Goal: Task Accomplishment & Management: Use online tool/utility

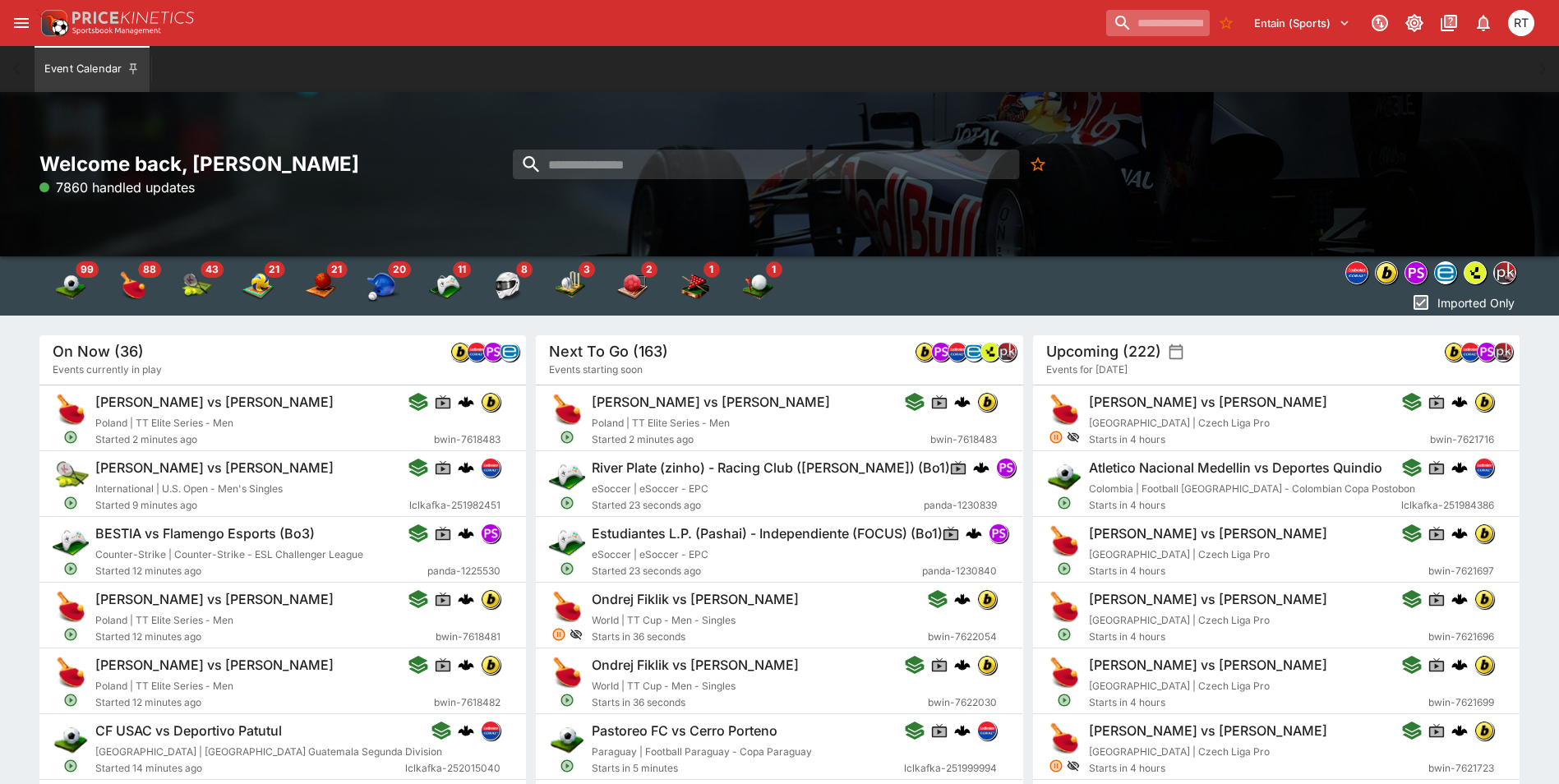
click at [1132, 22] on input "search" at bounding box center [1157, 22] width 103 height 26
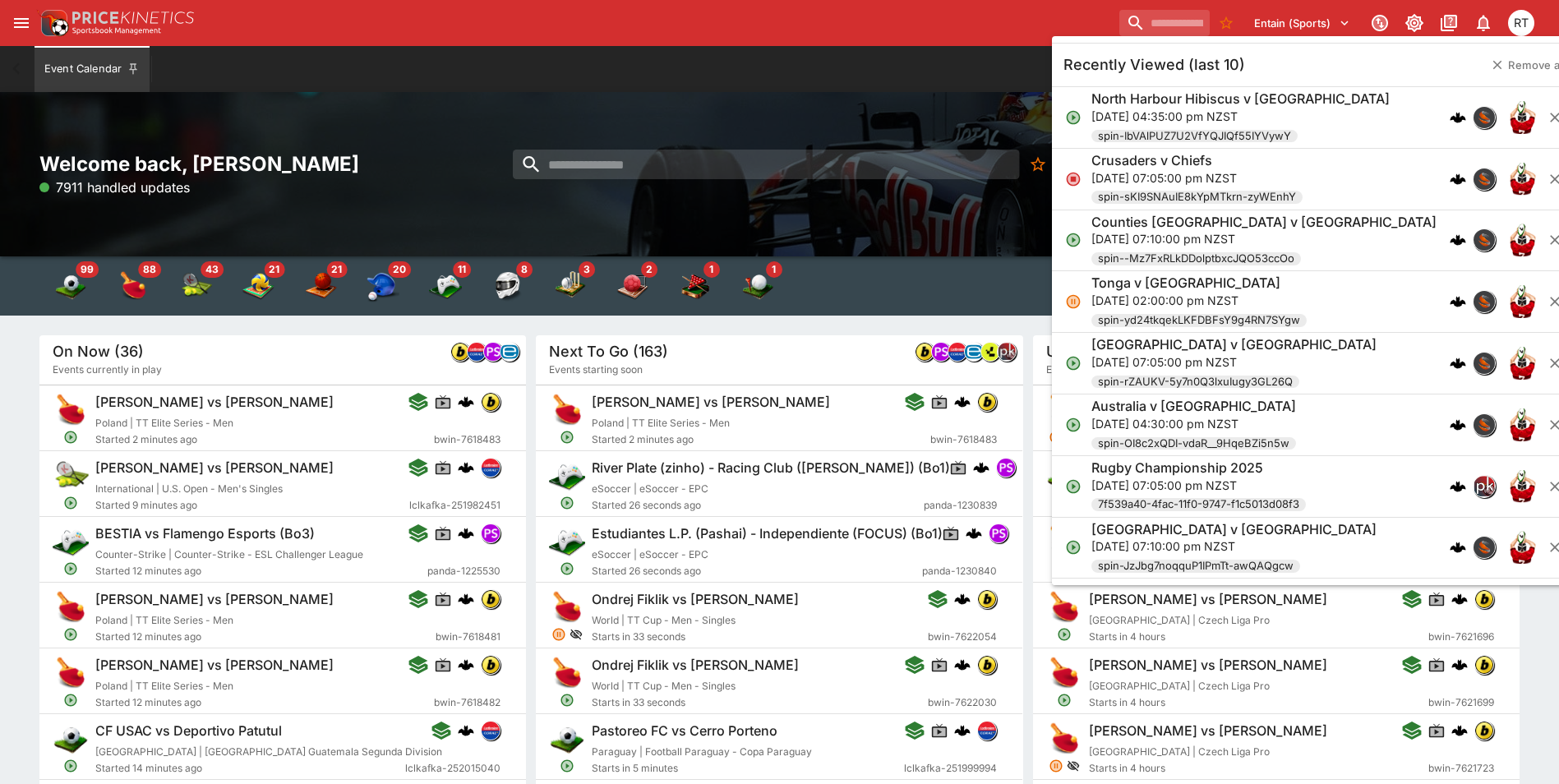
click at [1151, 104] on h6 "North Harbour Hibiscus v [GEOGRAPHIC_DATA]" at bounding box center [1241, 99] width 298 height 17
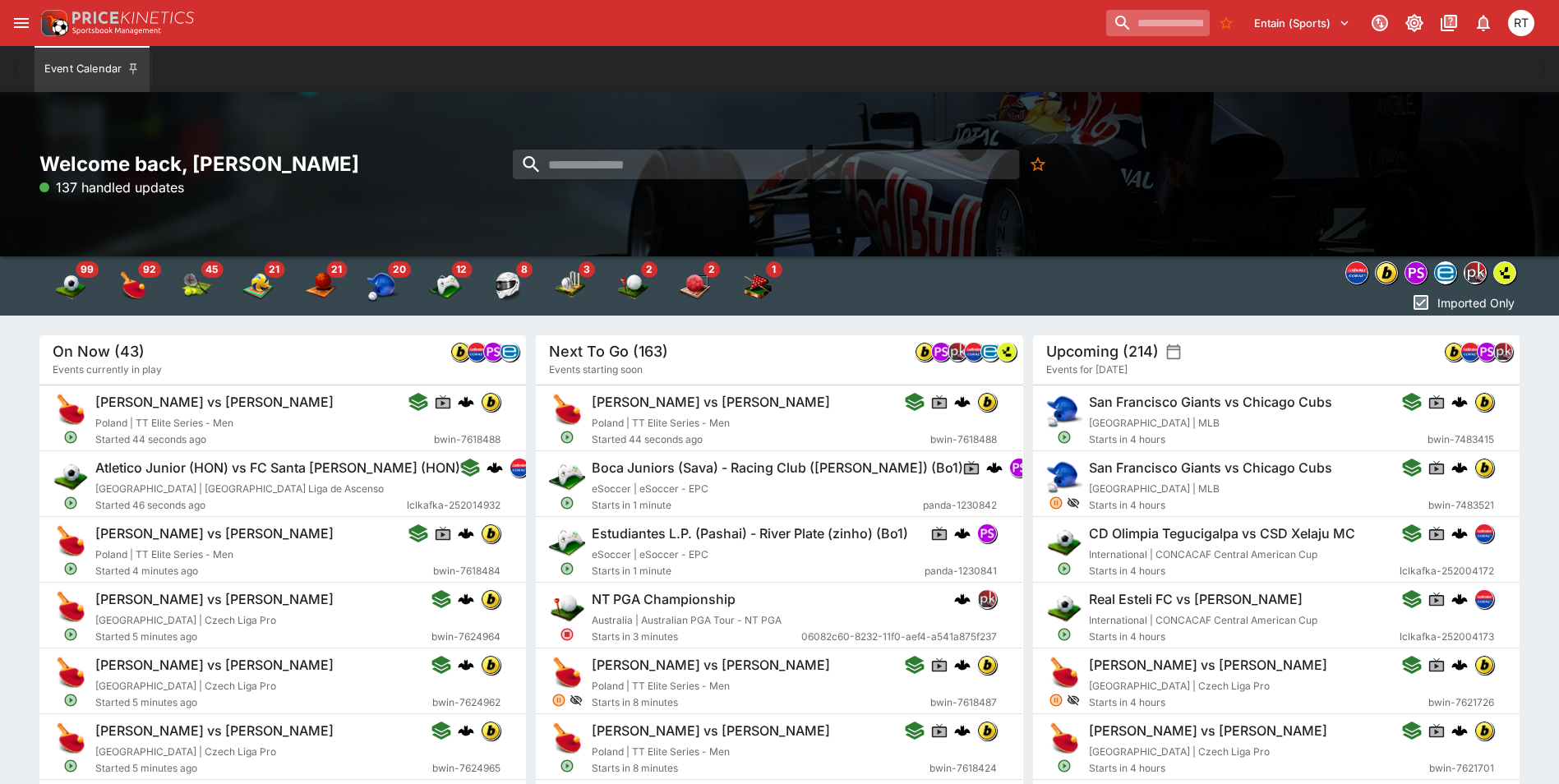
click at [1106, 22] on input "search" at bounding box center [1157, 22] width 103 height 26
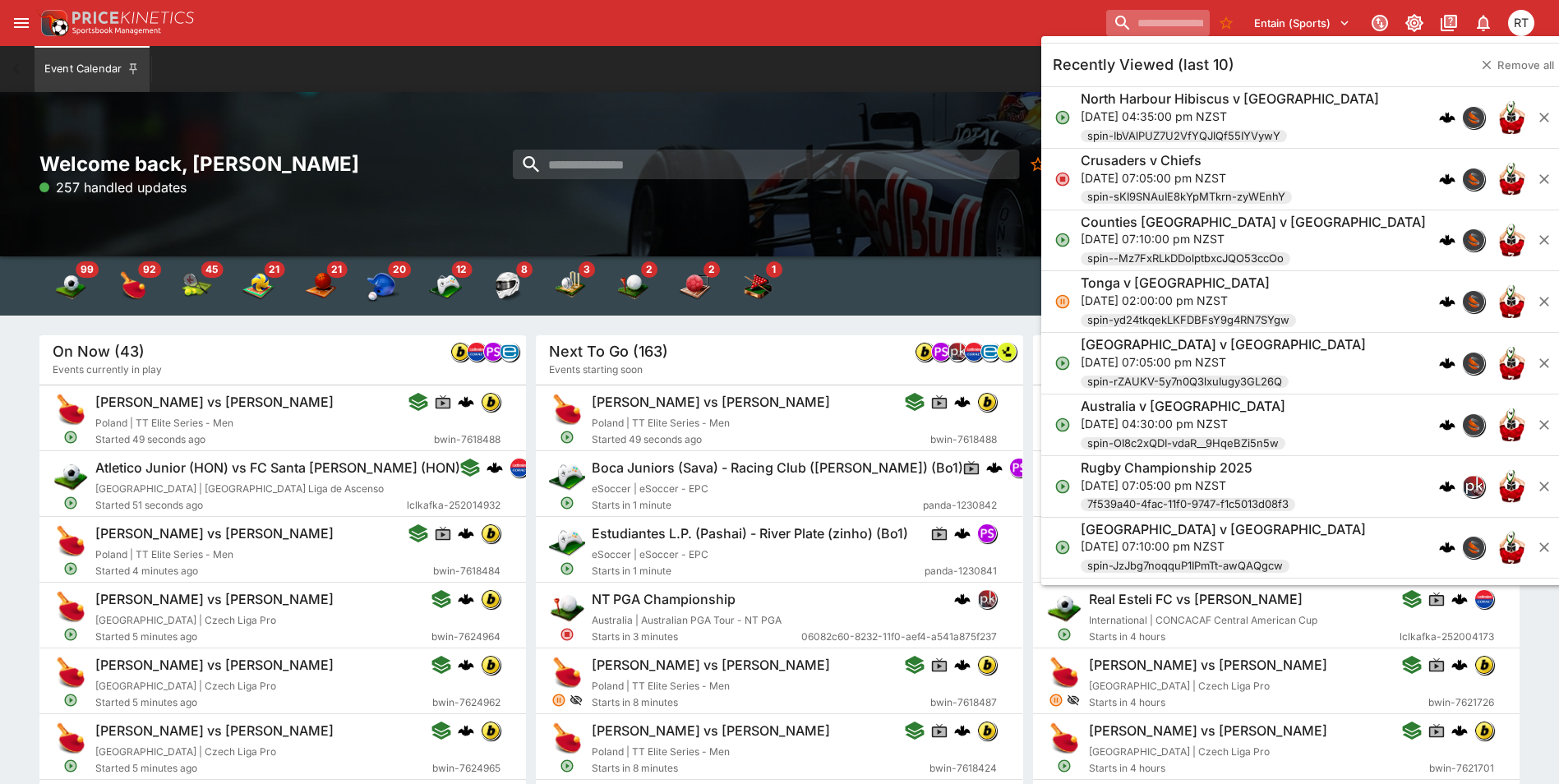
click at [1138, 25] on input "search" at bounding box center [1157, 22] width 103 height 26
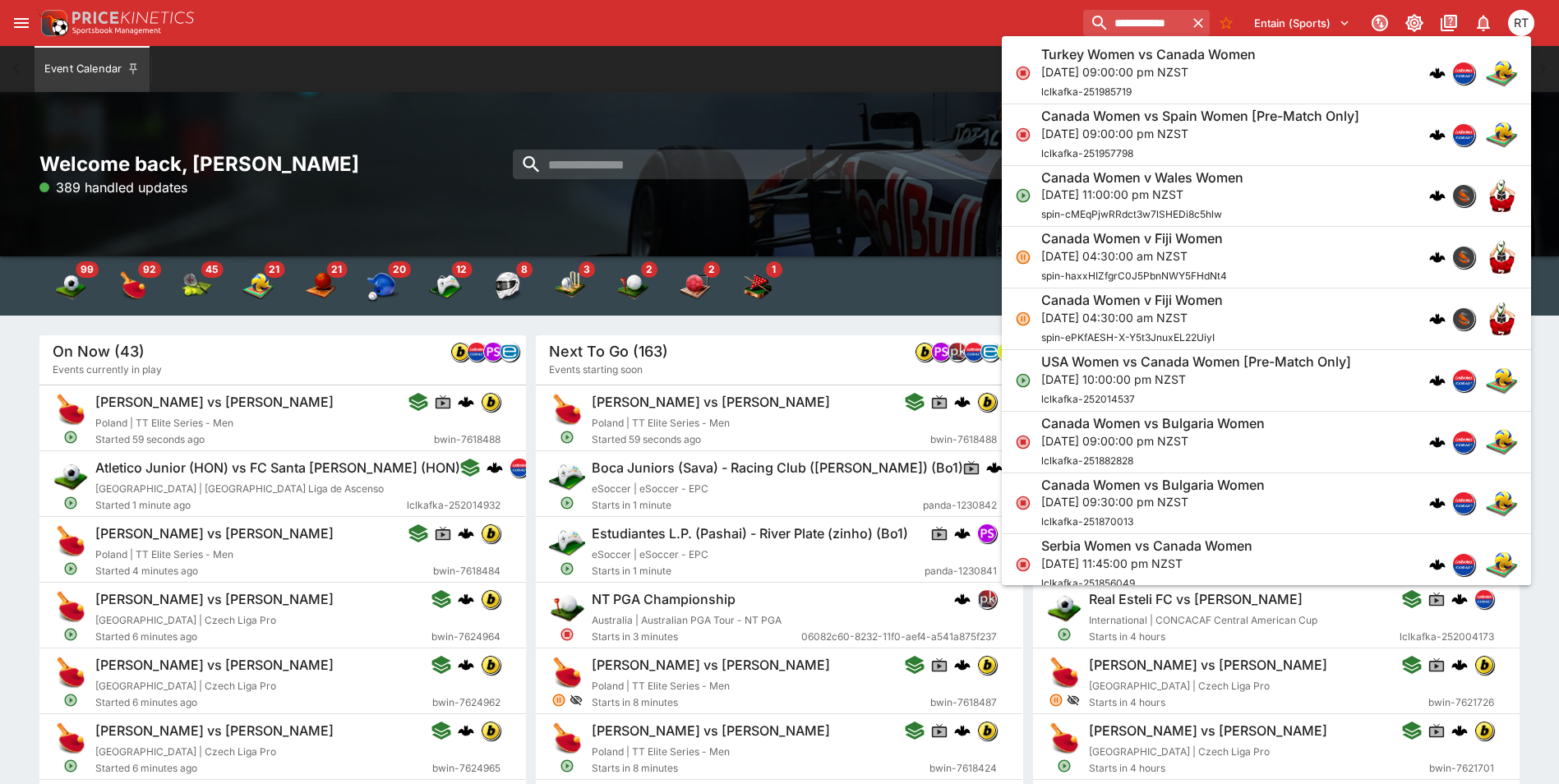
type input "**********"
click at [1128, 199] on p "[DATE] 11:00:00 pm NZST" at bounding box center [1142, 194] width 202 height 17
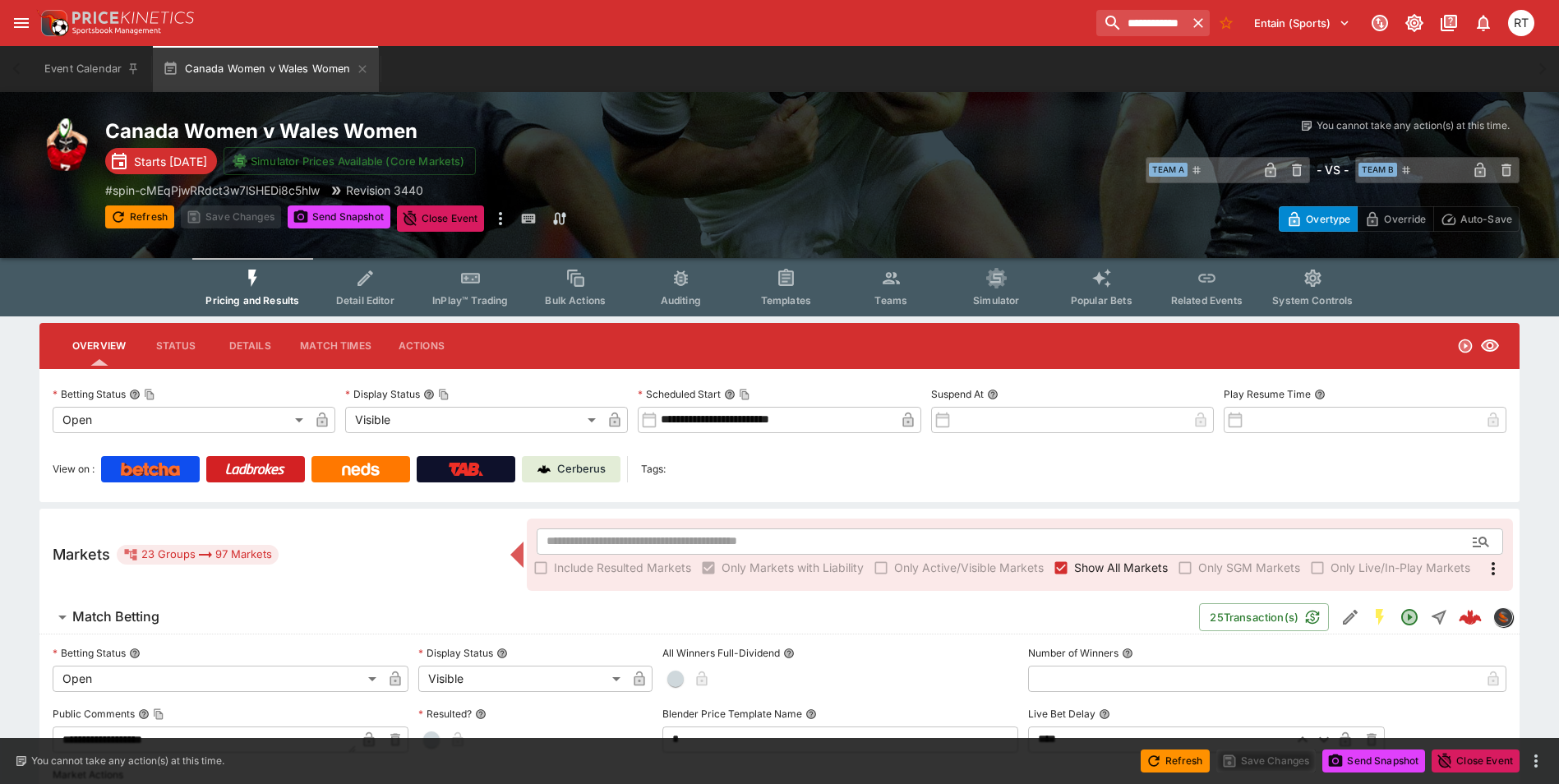
click at [500, 226] on icon "more" at bounding box center [500, 218] width 20 height 20
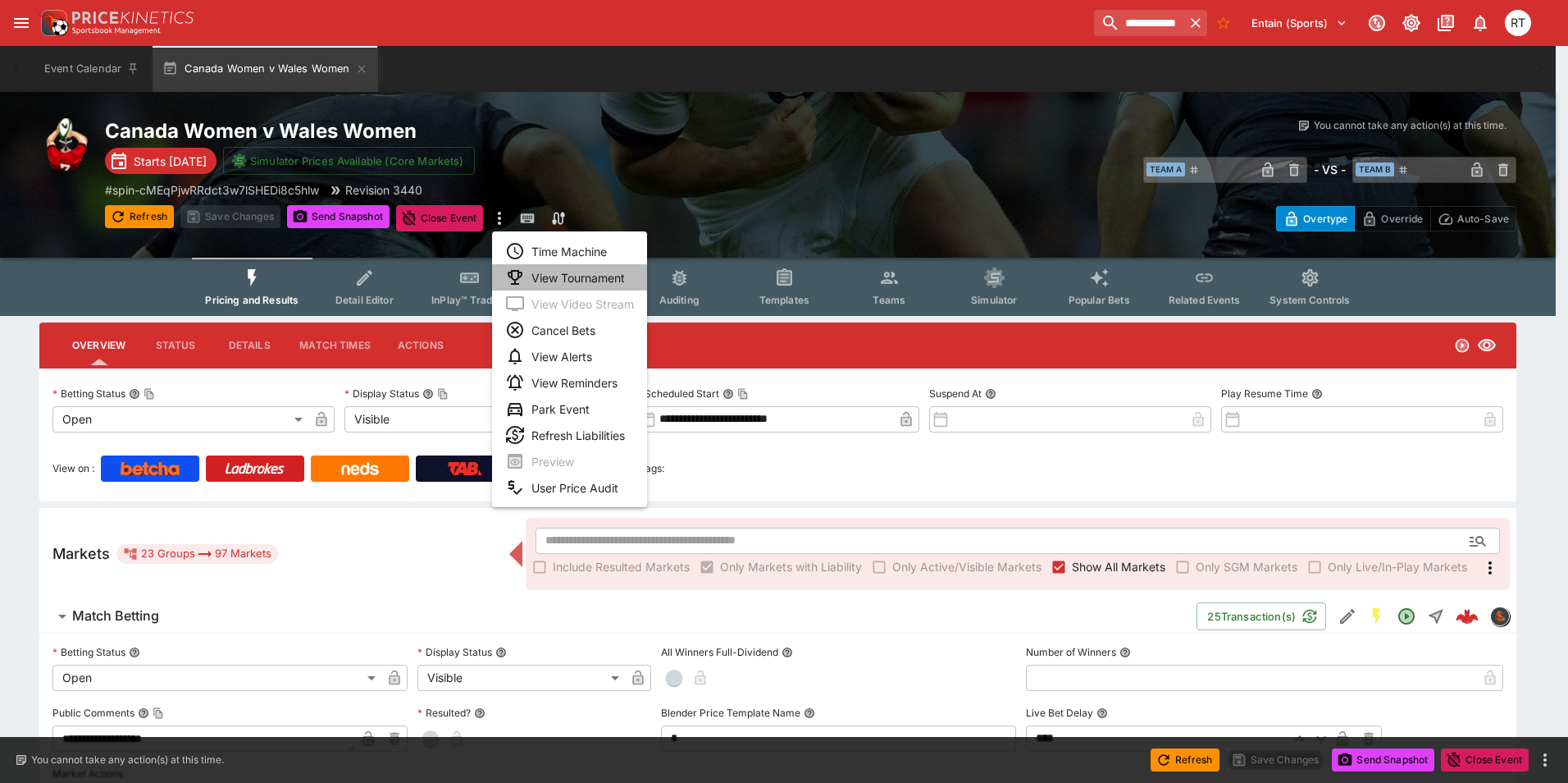
click at [558, 277] on li "View Tournament" at bounding box center [569, 277] width 155 height 26
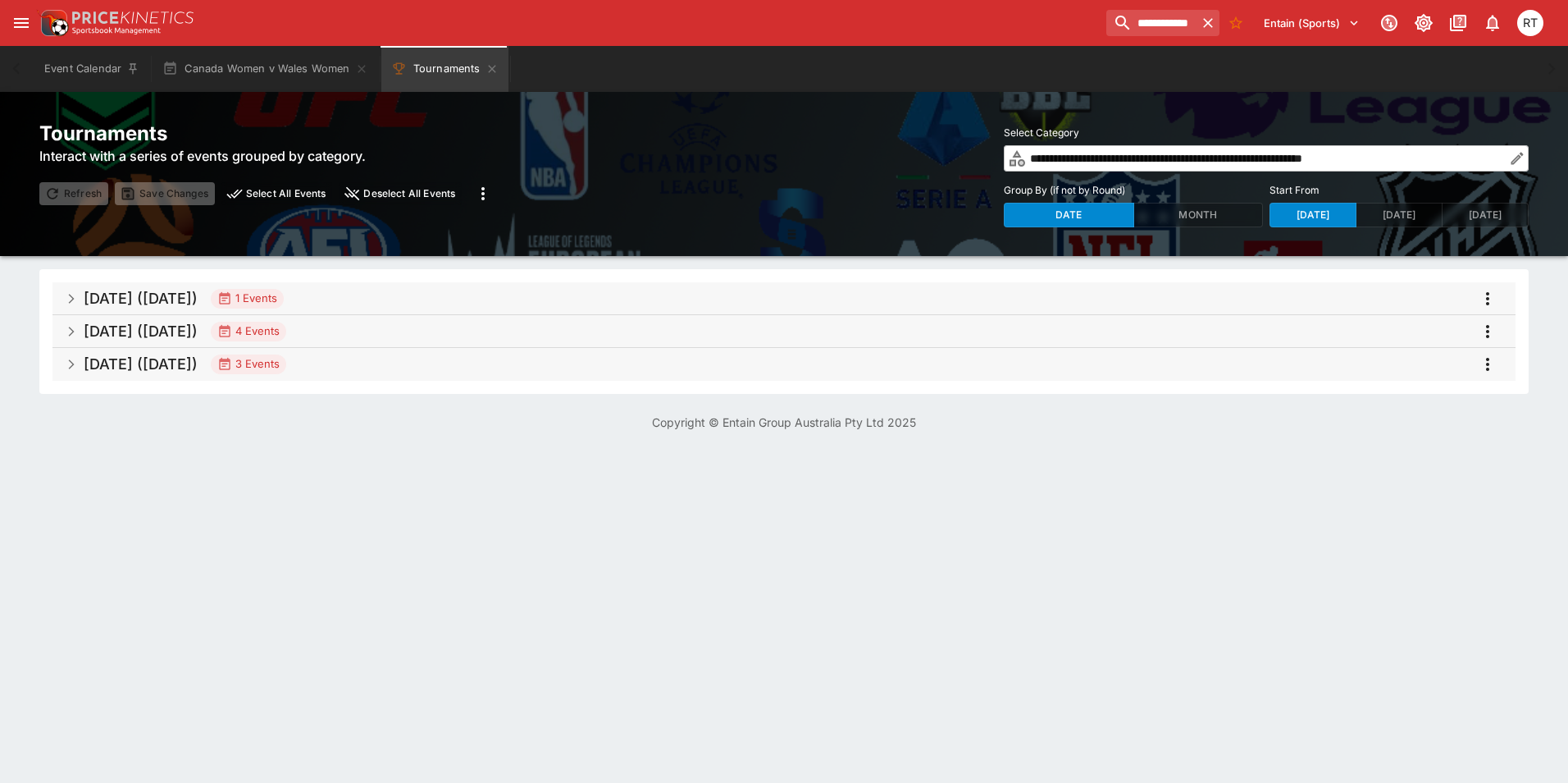
click at [197, 326] on h5 "[DATE] ([DATE])" at bounding box center [140, 331] width 114 height 19
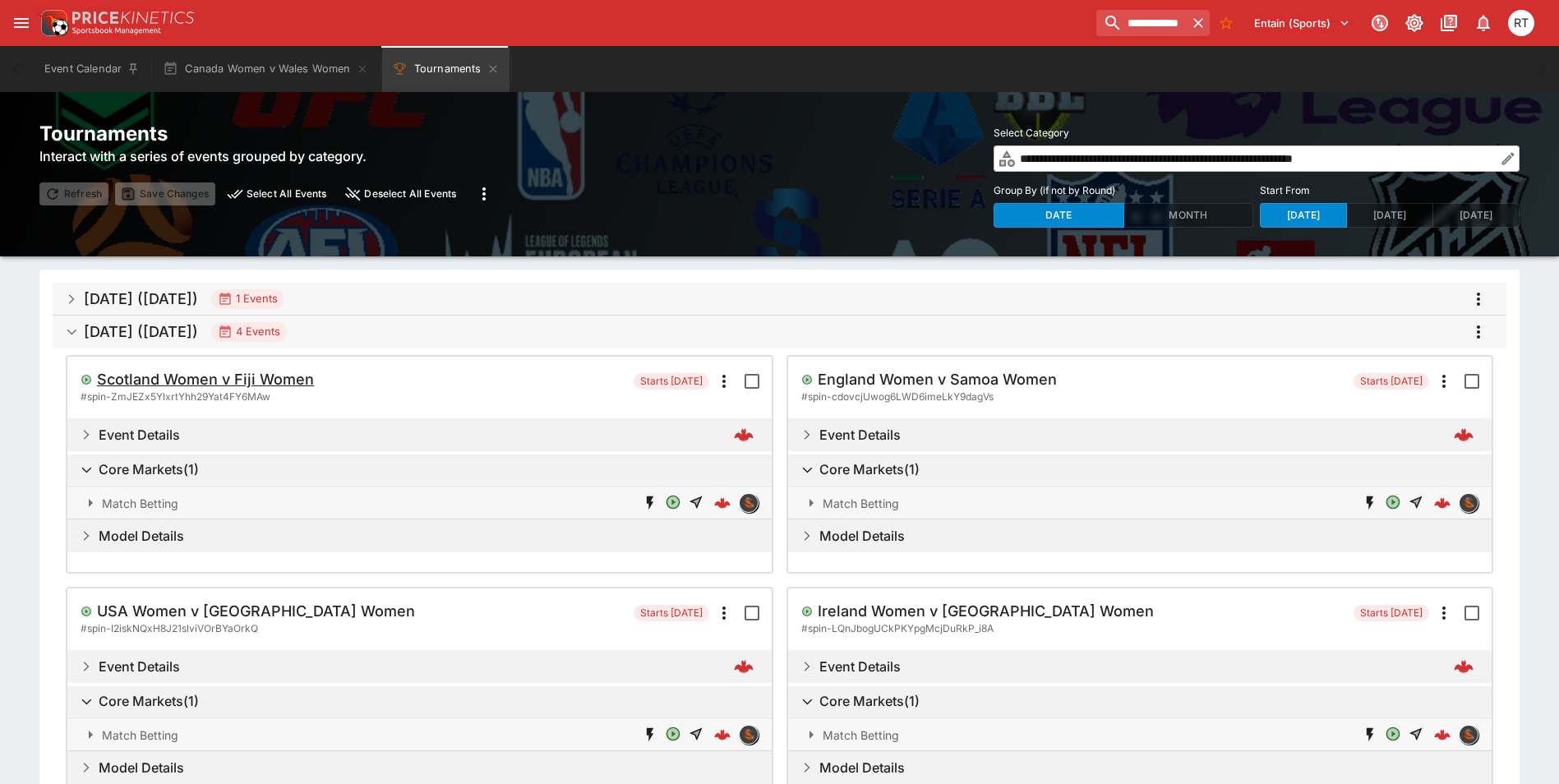
click at [212, 372] on h5 "Scotland Women v Fiji Women" at bounding box center [205, 379] width 217 height 19
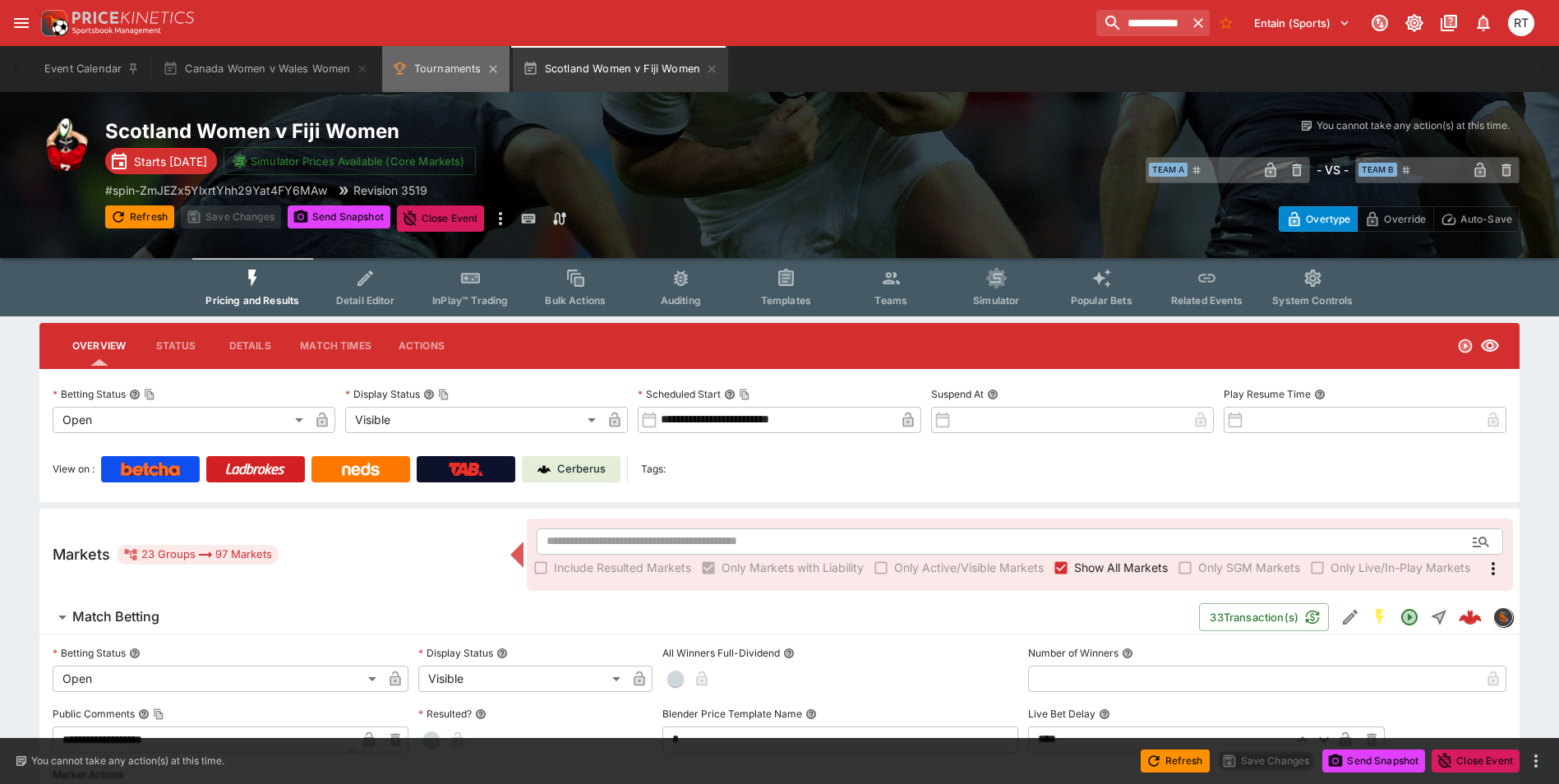
click at [413, 64] on button "Tournaments" at bounding box center [446, 68] width 128 height 46
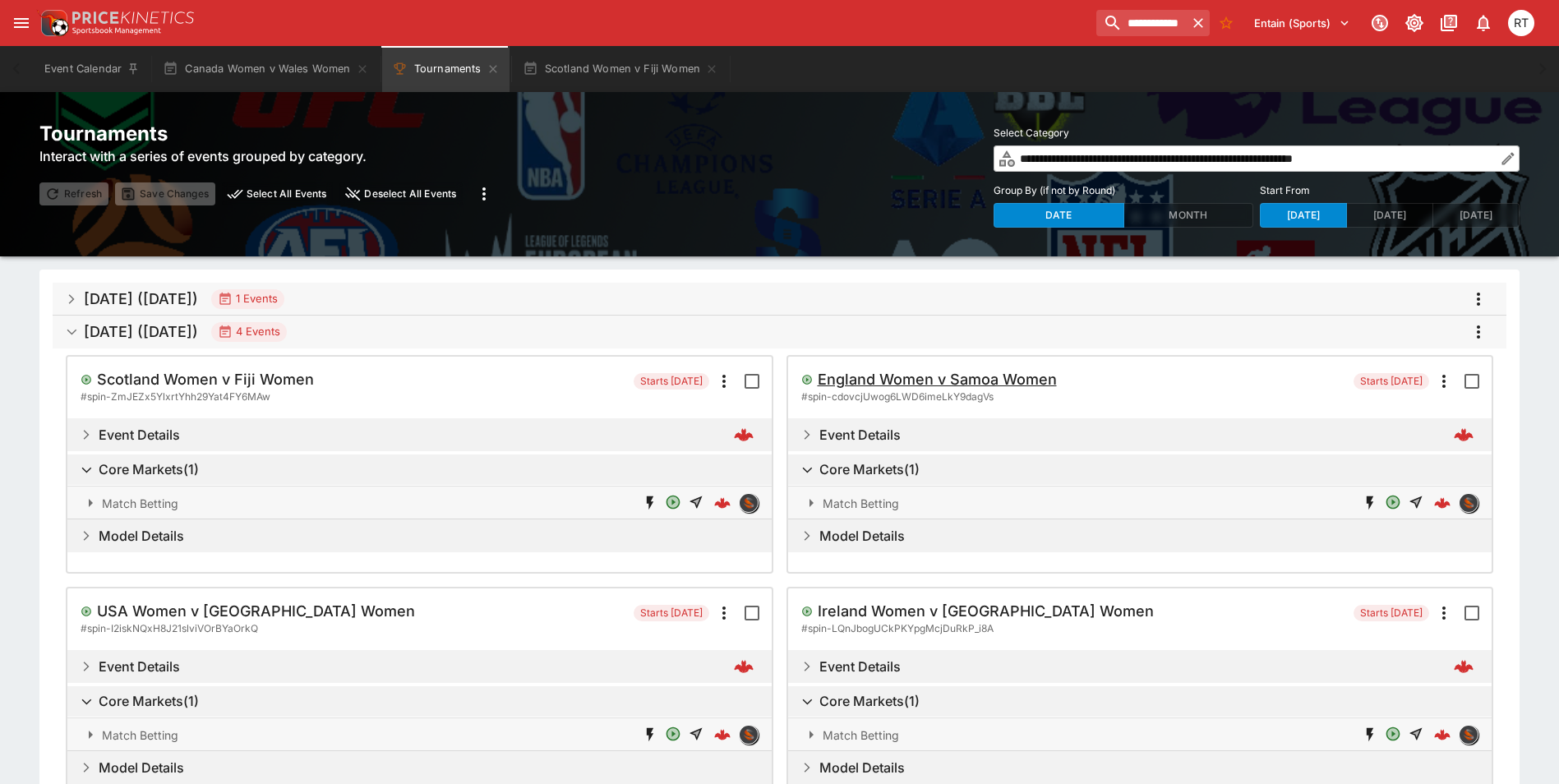
click at [897, 382] on h5 "England Women v Samoa Women" at bounding box center [937, 379] width 239 height 19
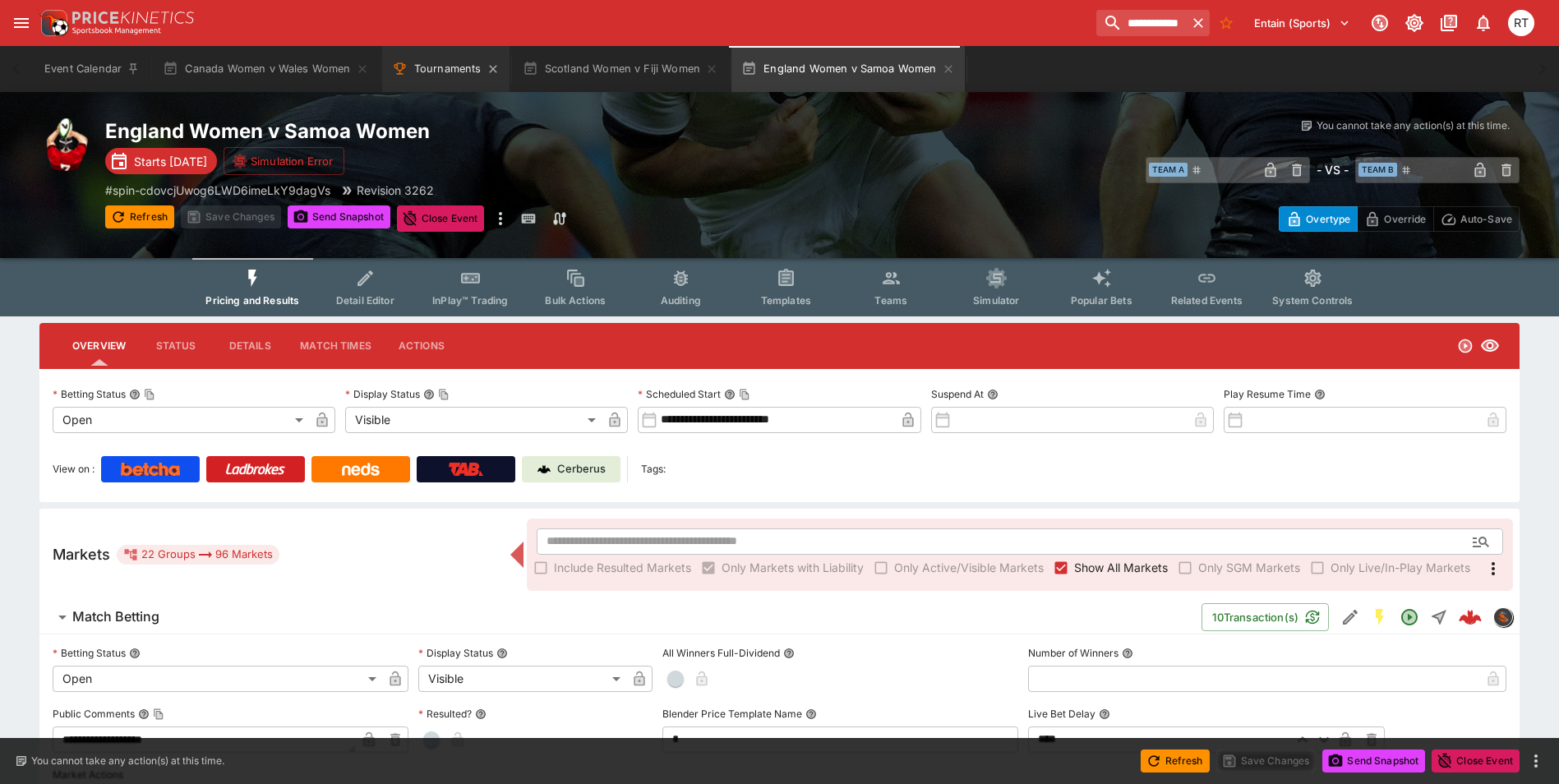
click at [453, 70] on button "Tournaments" at bounding box center [446, 68] width 128 height 46
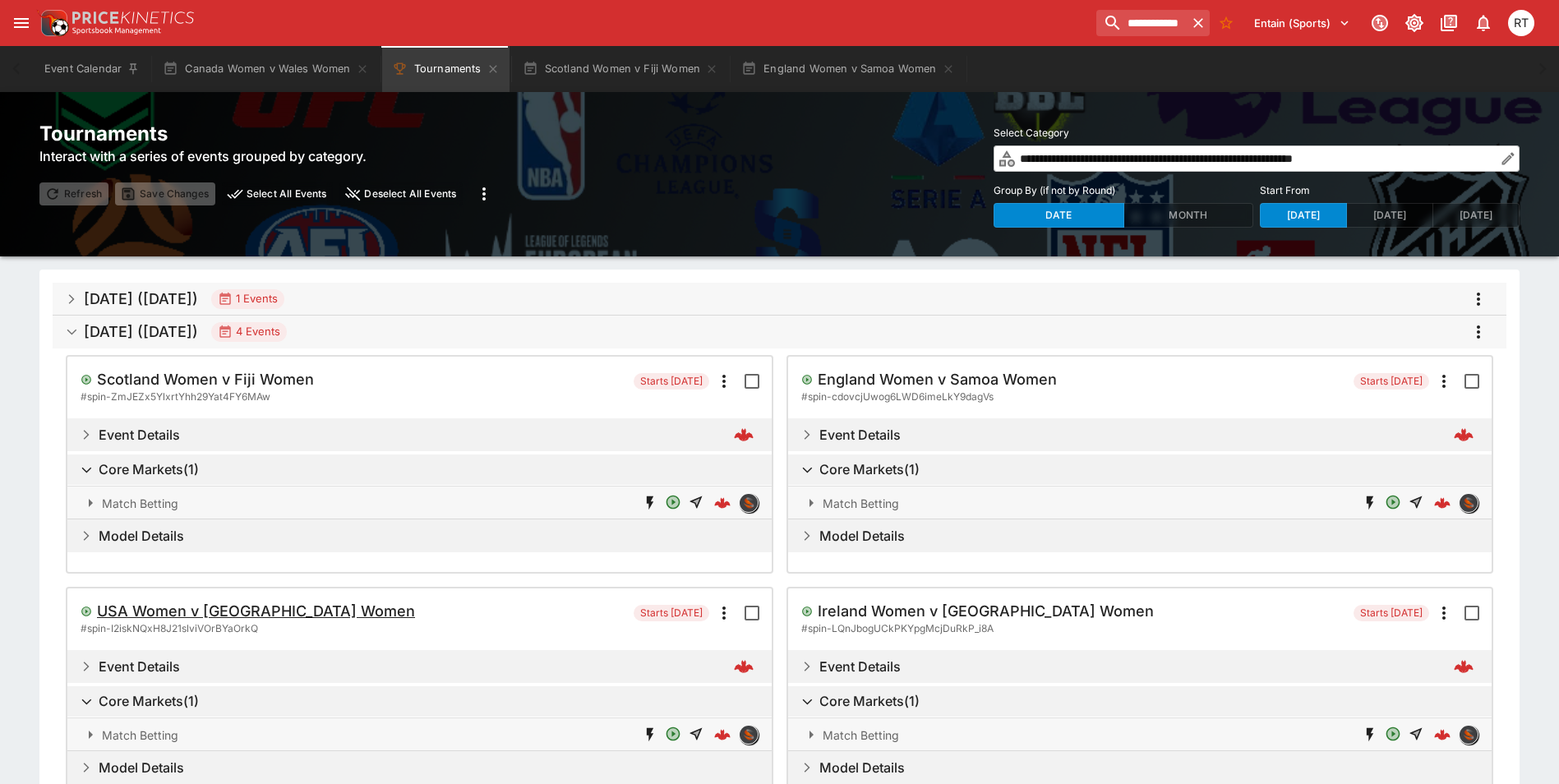
click at [261, 607] on h5 "USA Women v [GEOGRAPHIC_DATA] Women" at bounding box center [256, 611] width 318 height 19
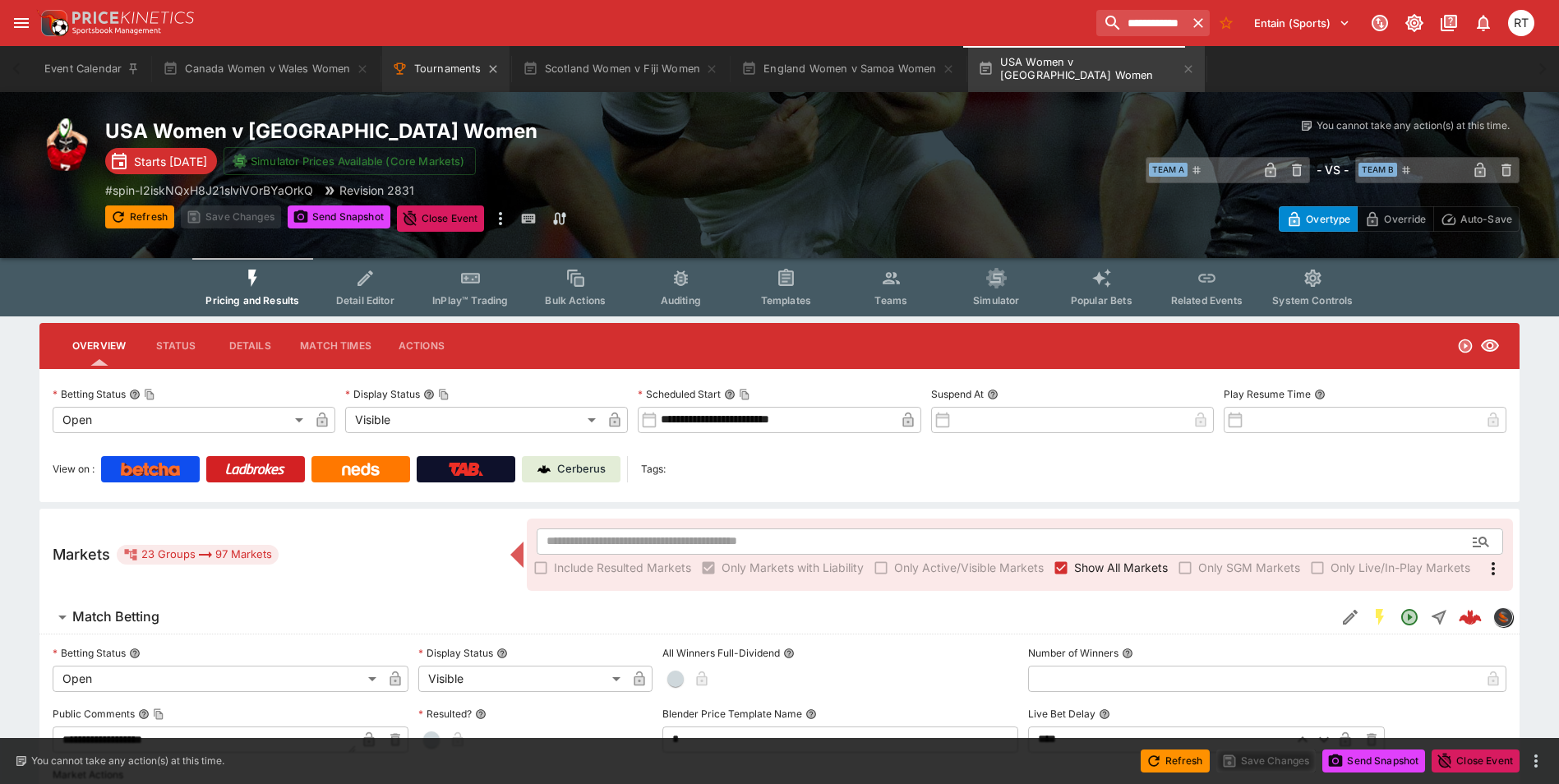
click at [440, 79] on button "Tournaments" at bounding box center [446, 68] width 128 height 46
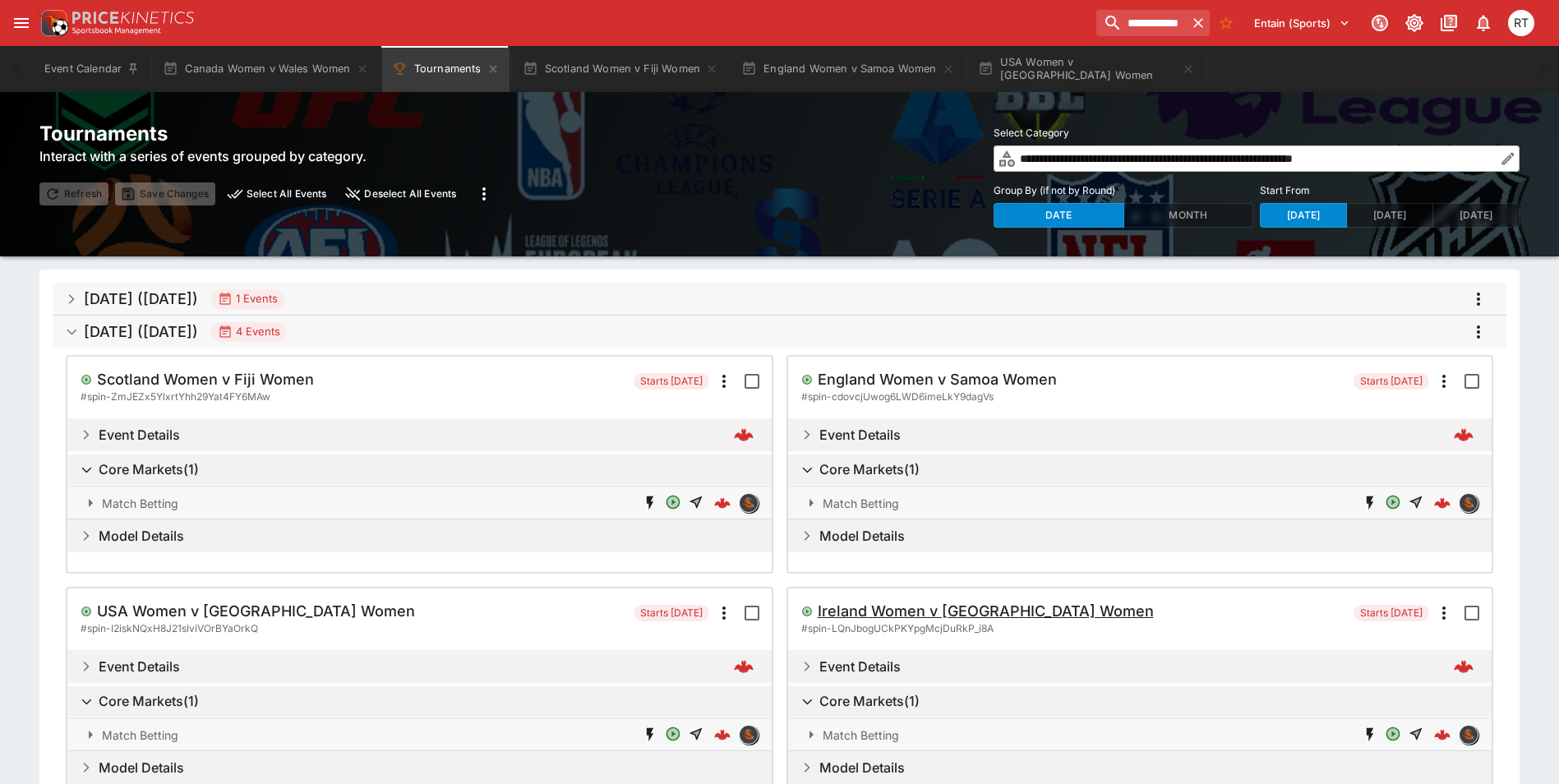
click at [878, 610] on h5 "Ireland Women v [GEOGRAPHIC_DATA] Women" at bounding box center [986, 611] width 336 height 19
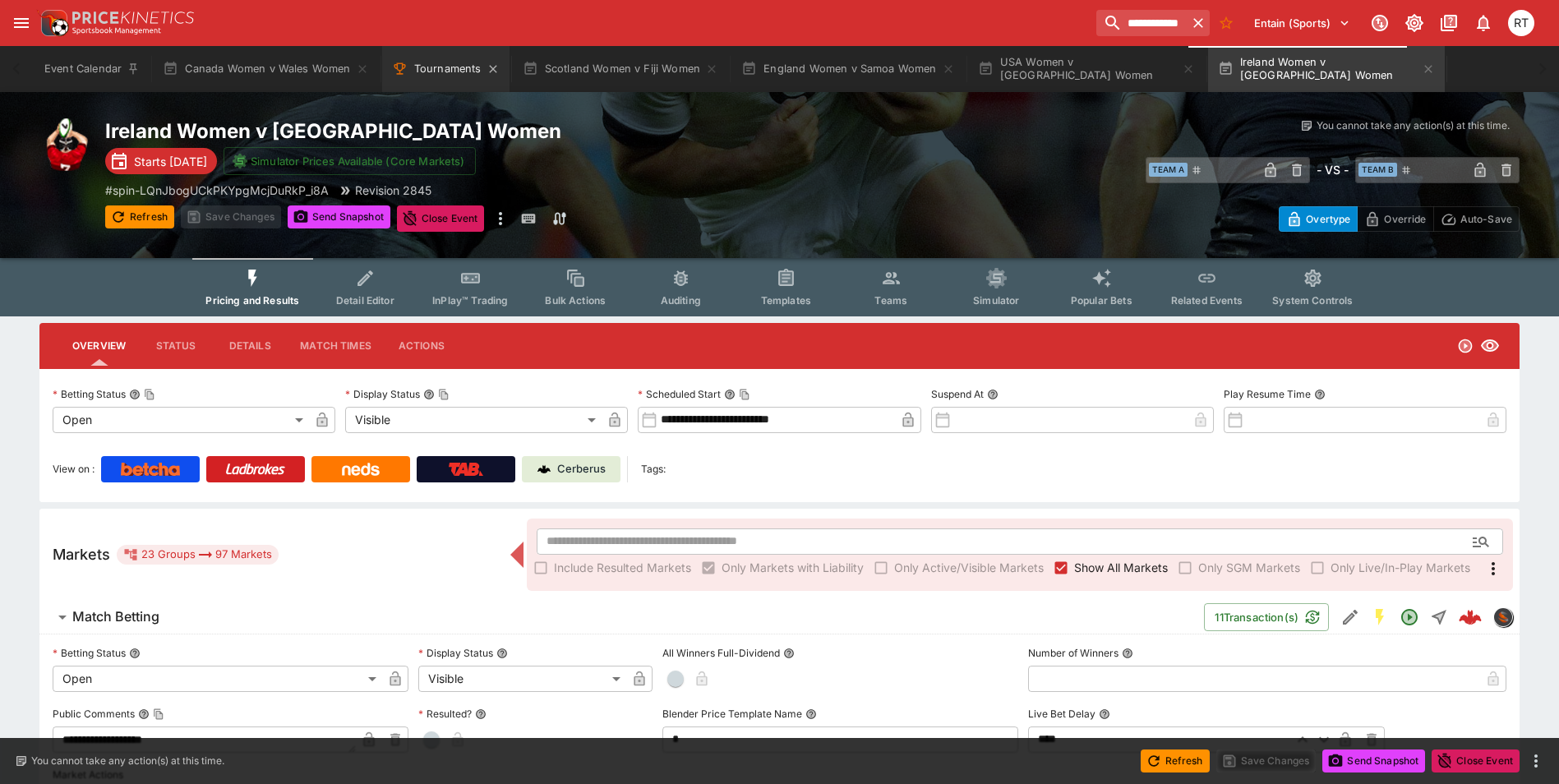
click at [446, 82] on button "Tournaments" at bounding box center [446, 68] width 128 height 46
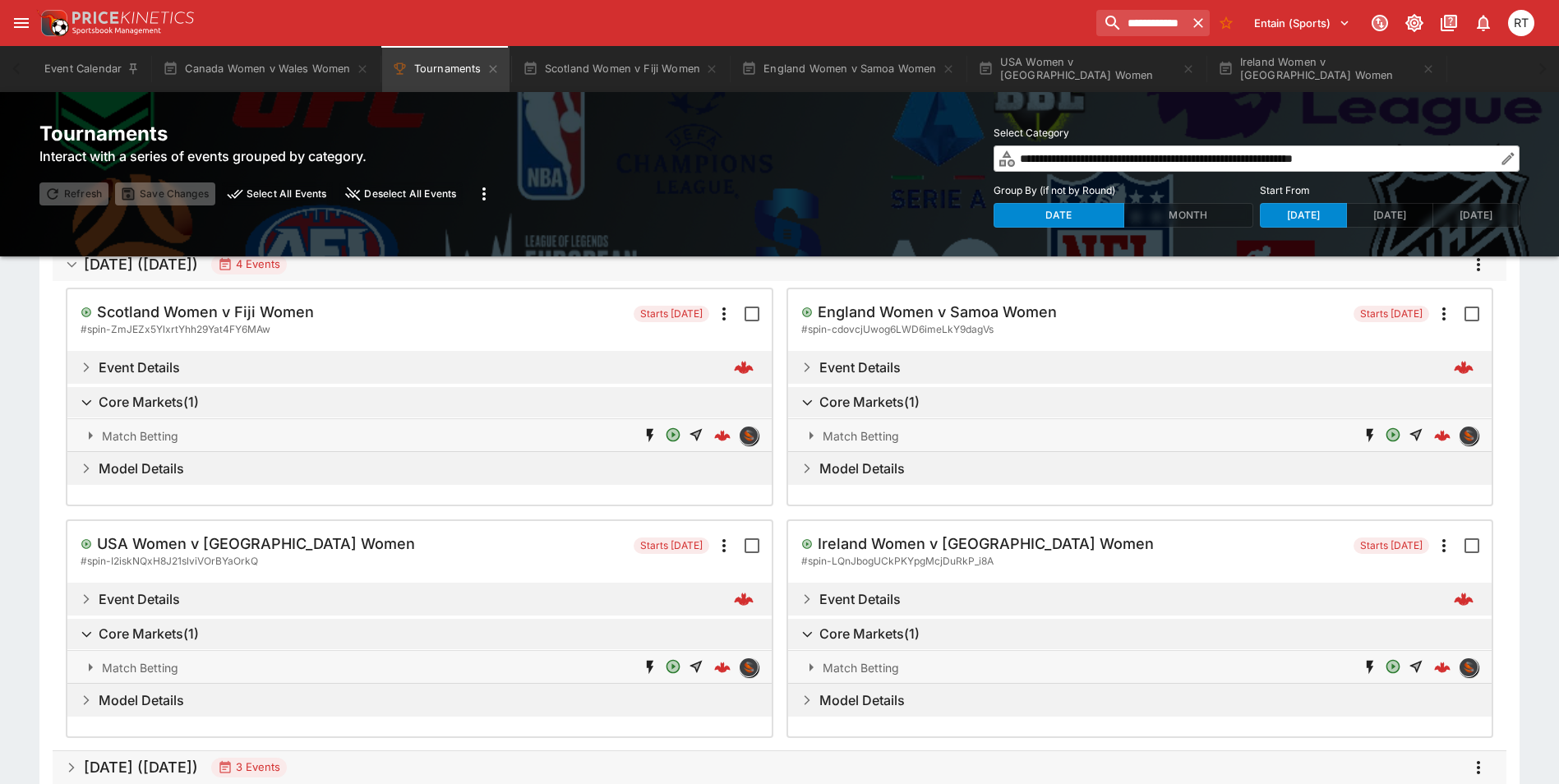
scroll to position [137, 0]
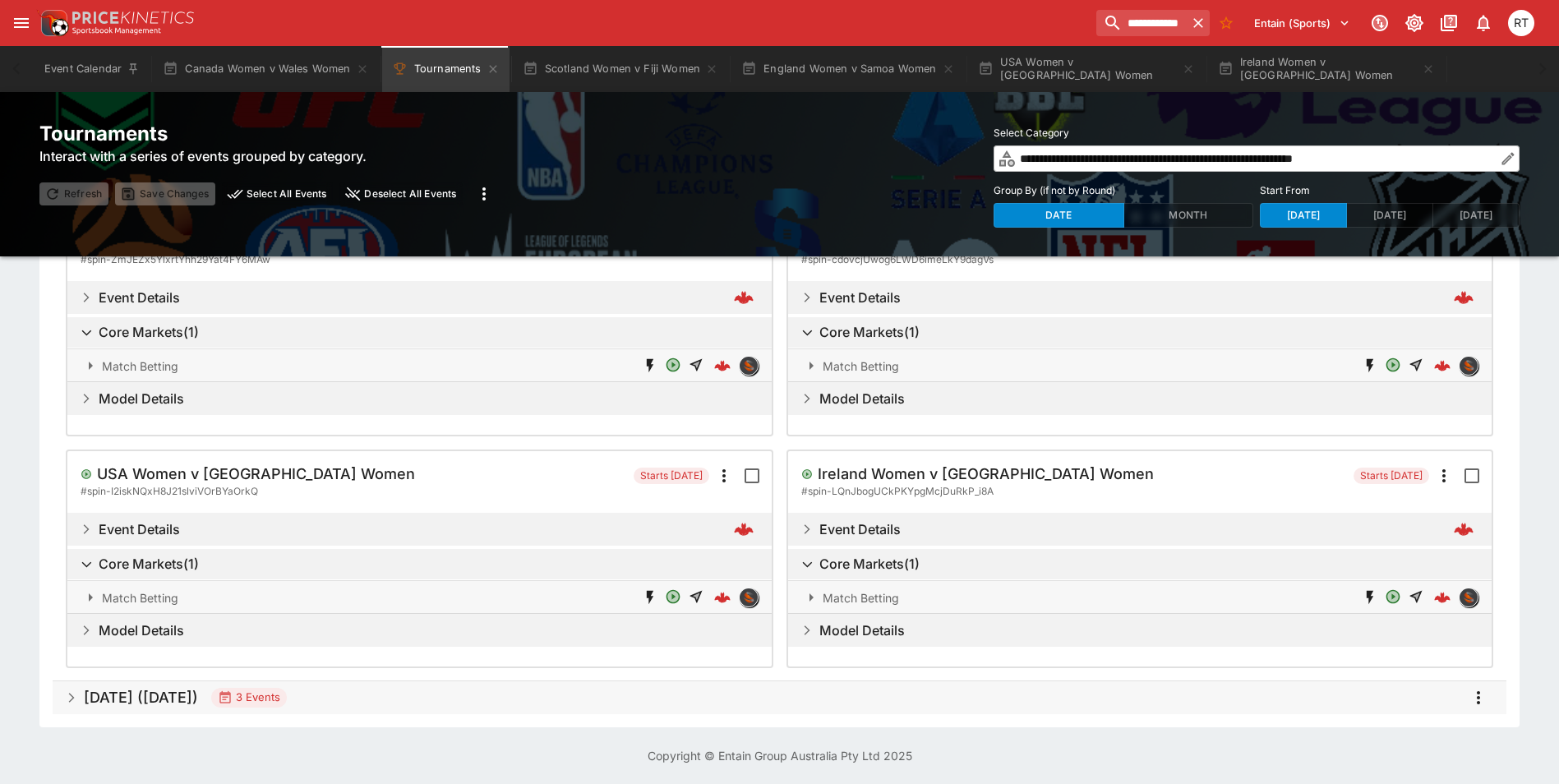
click at [198, 698] on h5 "[DATE] ([DATE])" at bounding box center [140, 697] width 114 height 19
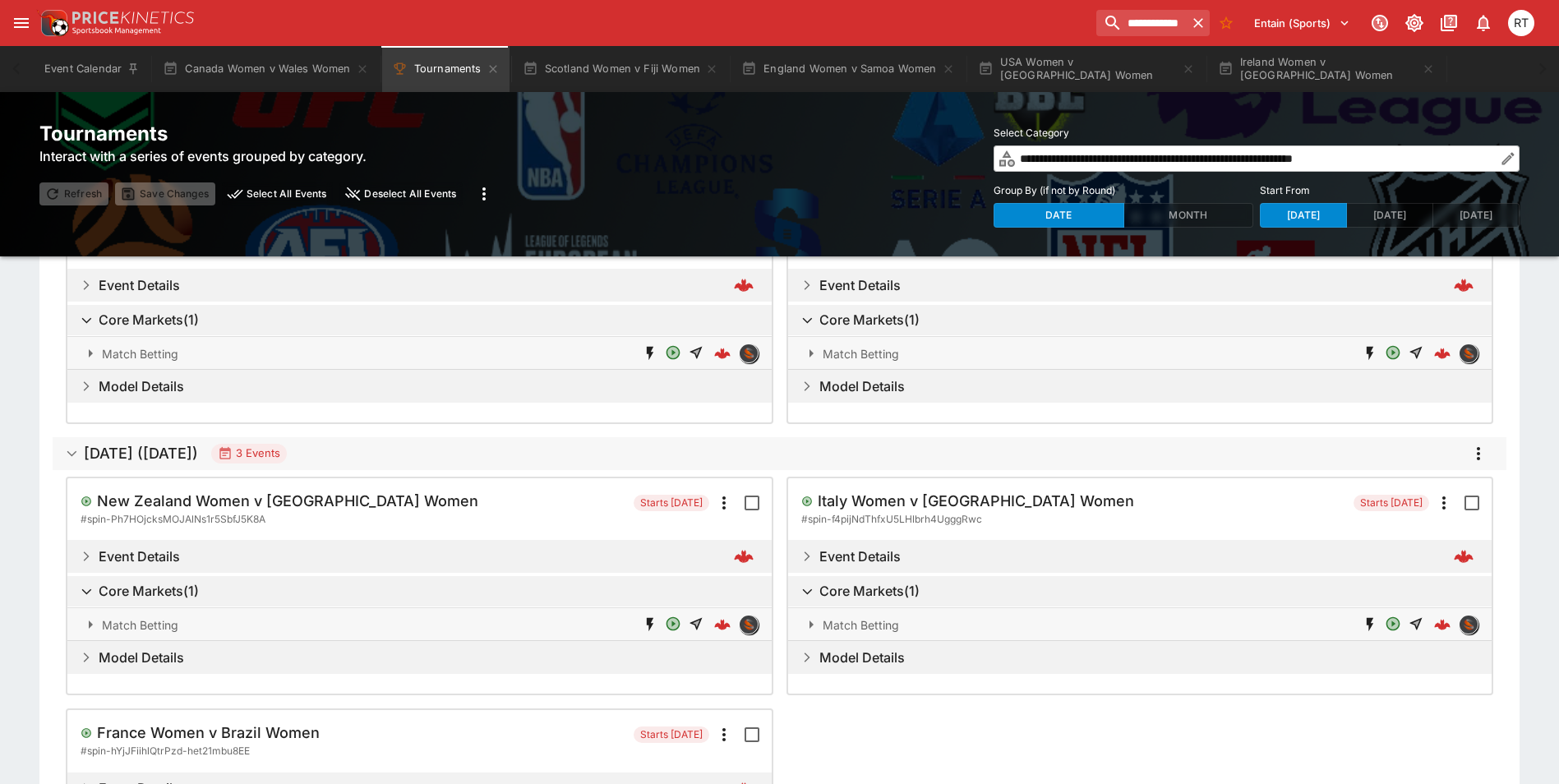
scroll to position [383, 0]
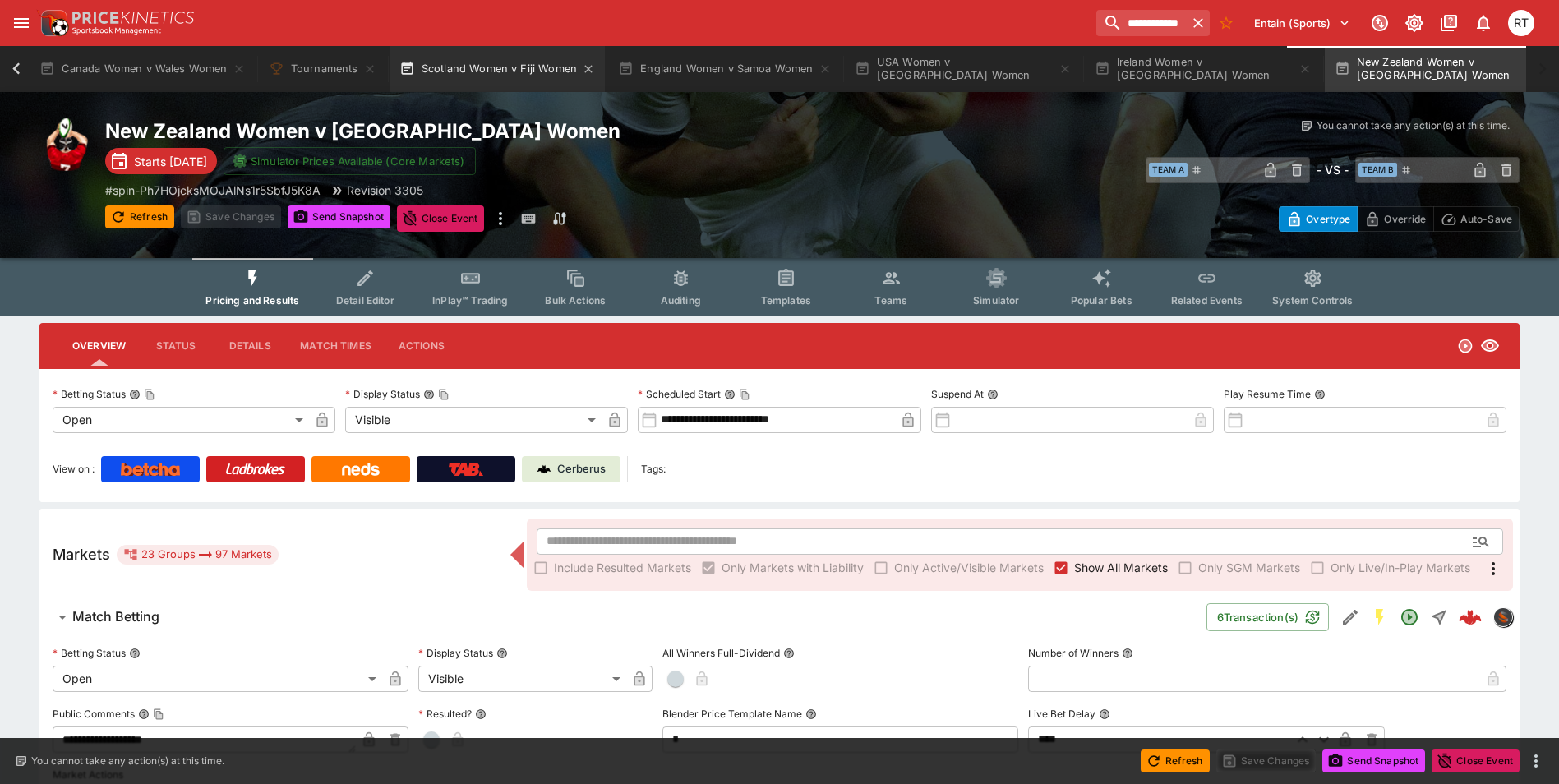
scroll to position [0, 123]
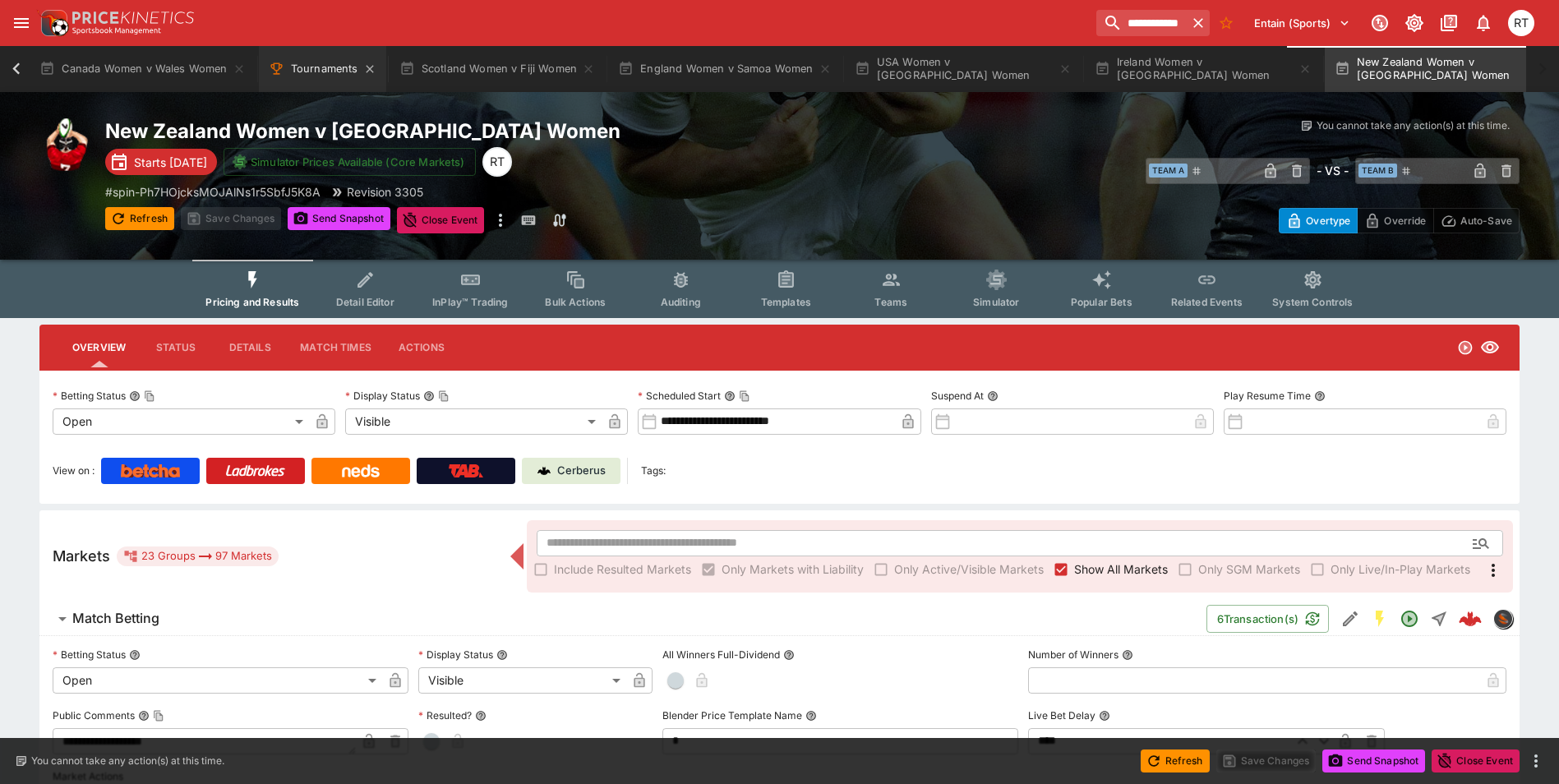
click at [323, 66] on button "Tournaments" at bounding box center [323, 68] width 128 height 46
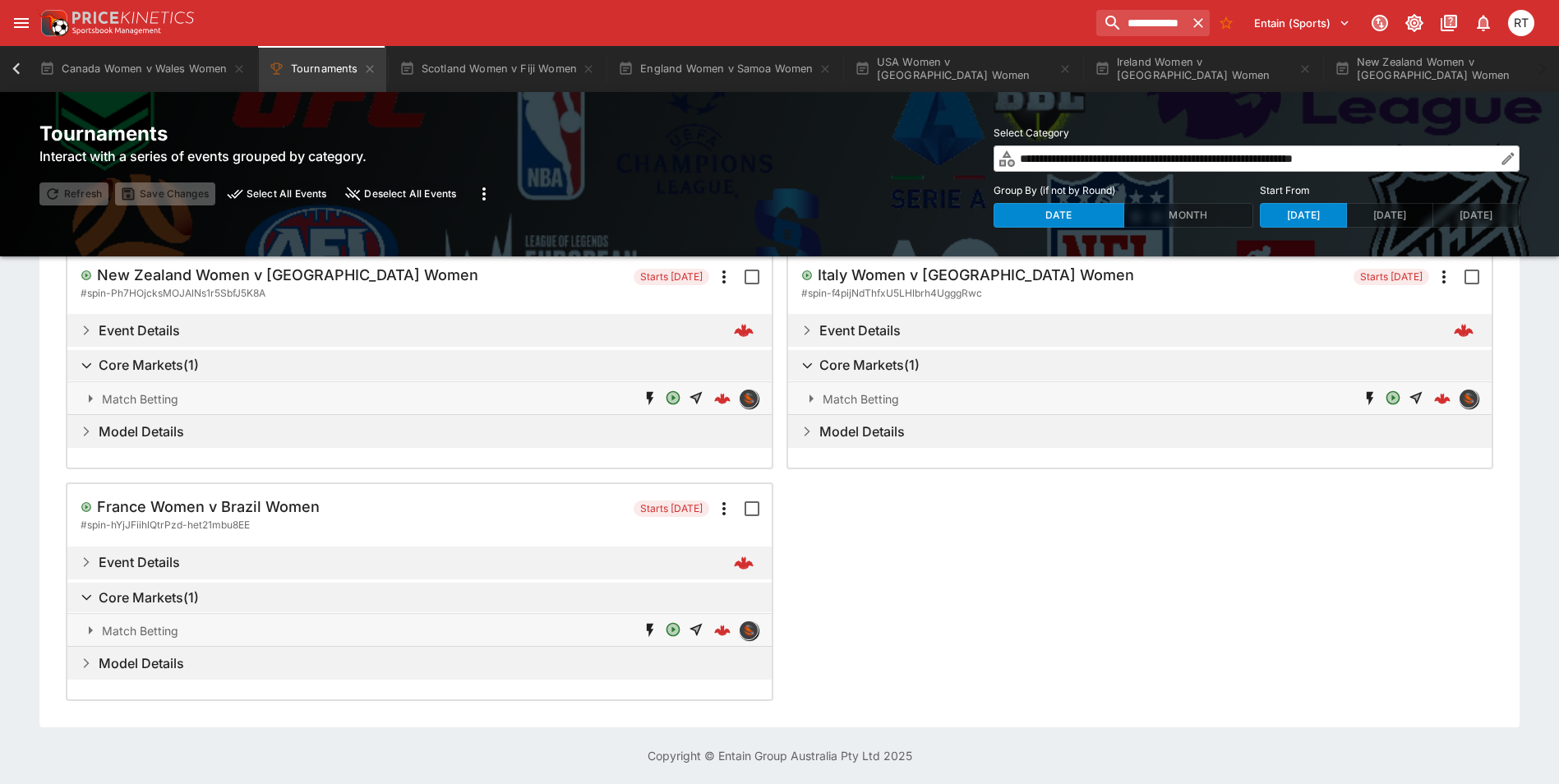
scroll to position [443, 0]
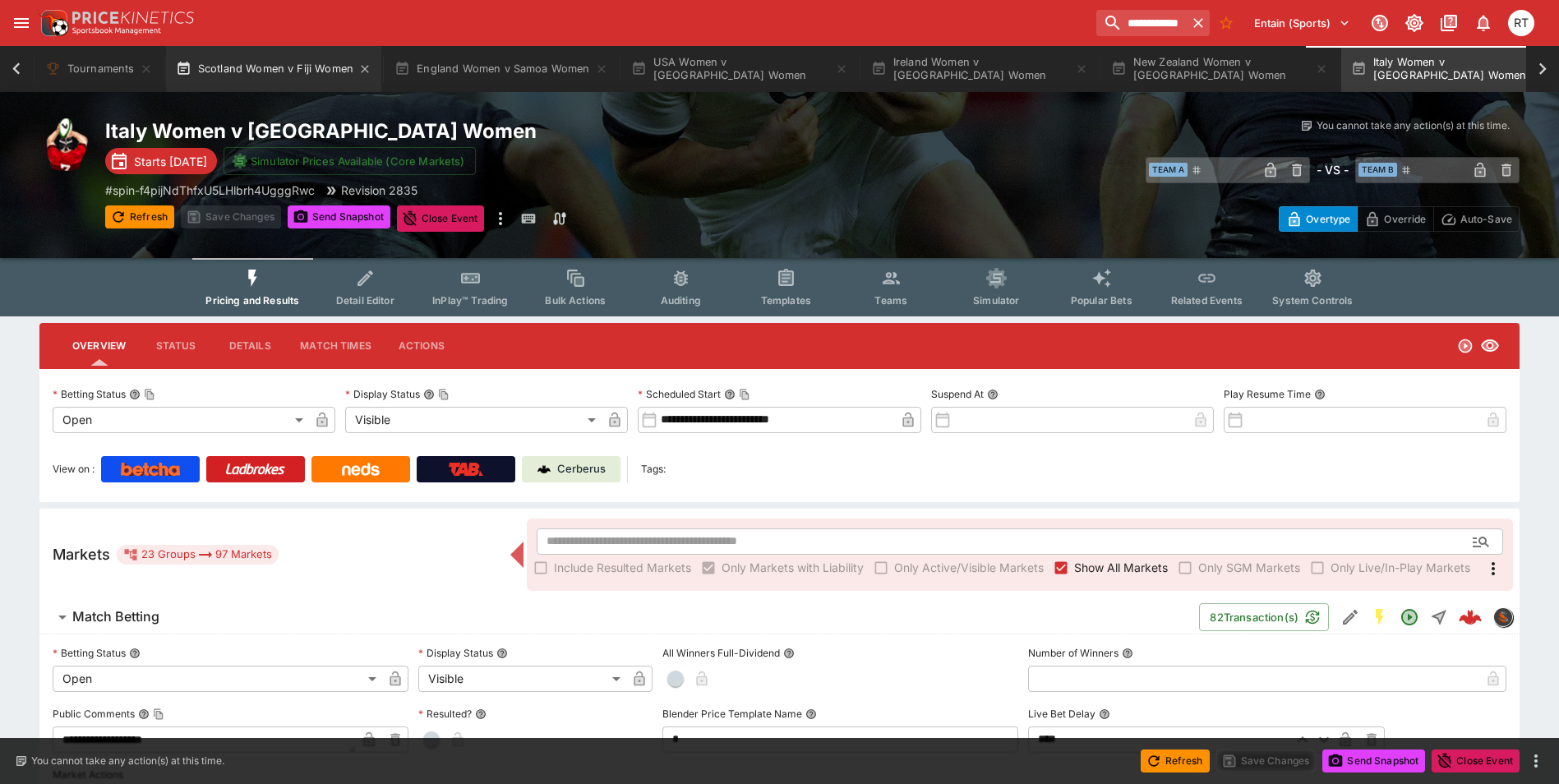
scroll to position [0, 366]
click at [84, 76] on button "Tournaments" at bounding box center [80, 68] width 128 height 46
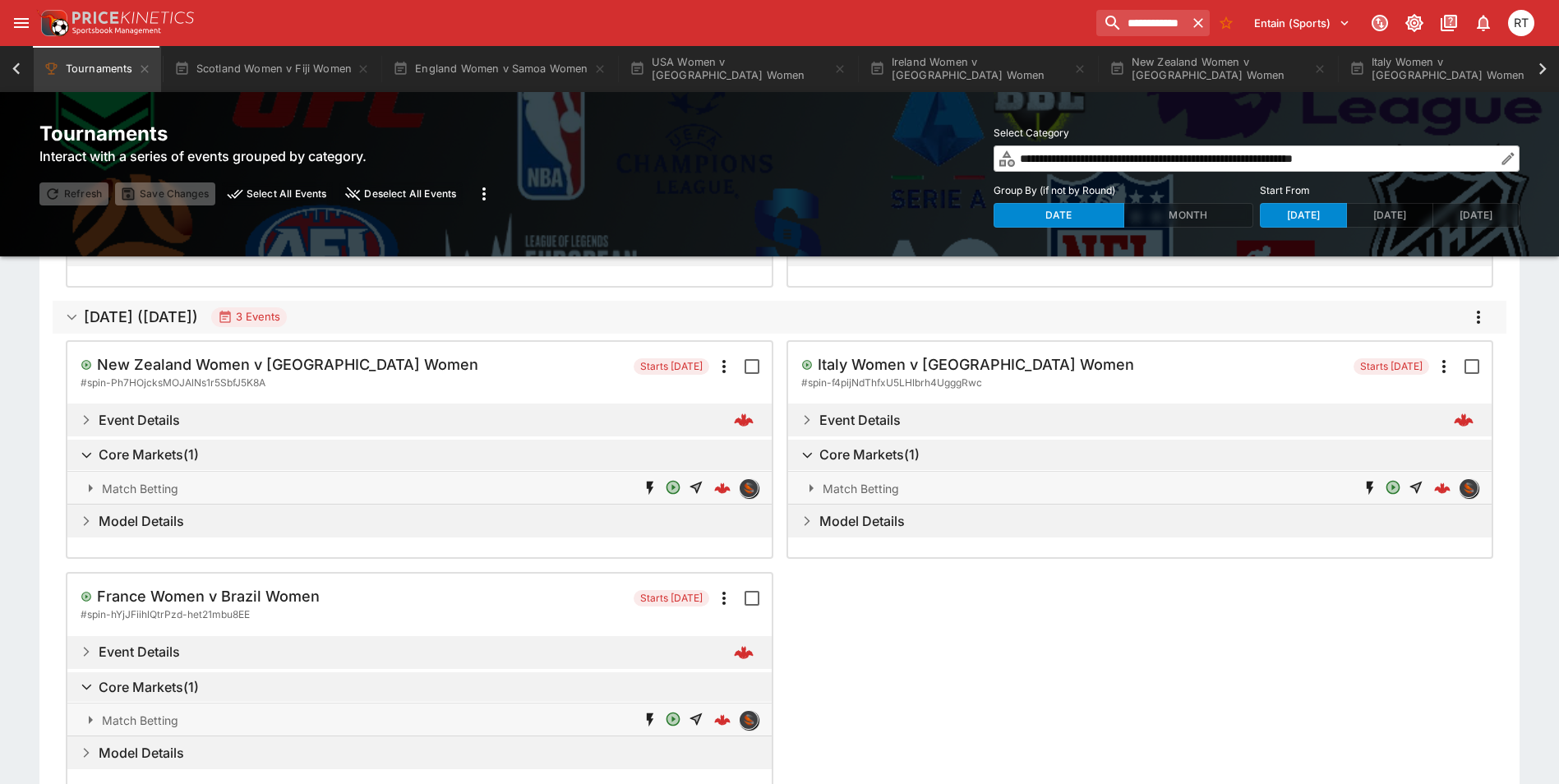
scroll to position [607, 0]
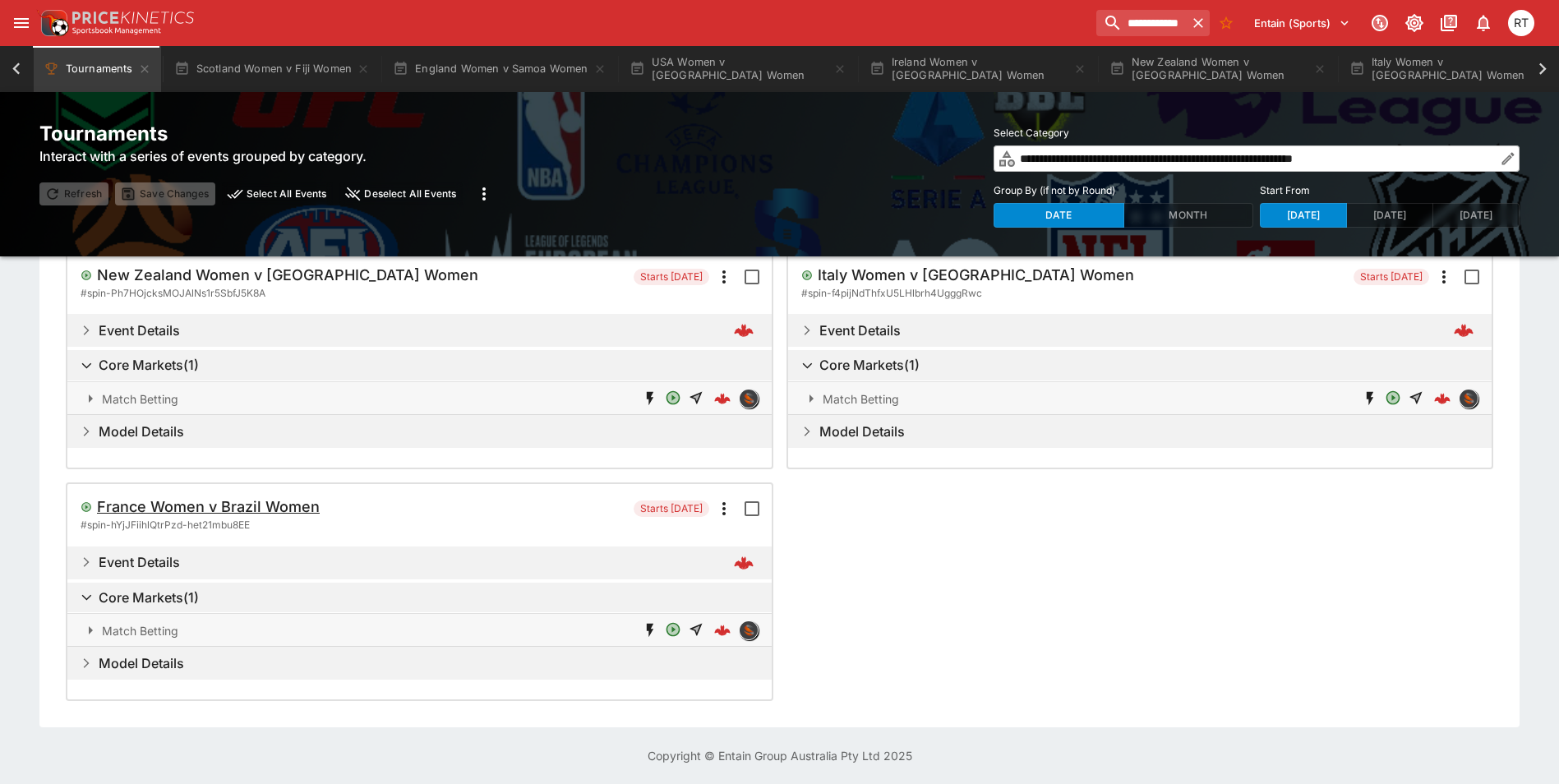
click at [257, 13] on h5 "France Women v Brazil Women" at bounding box center [256, 4] width 318 height 19
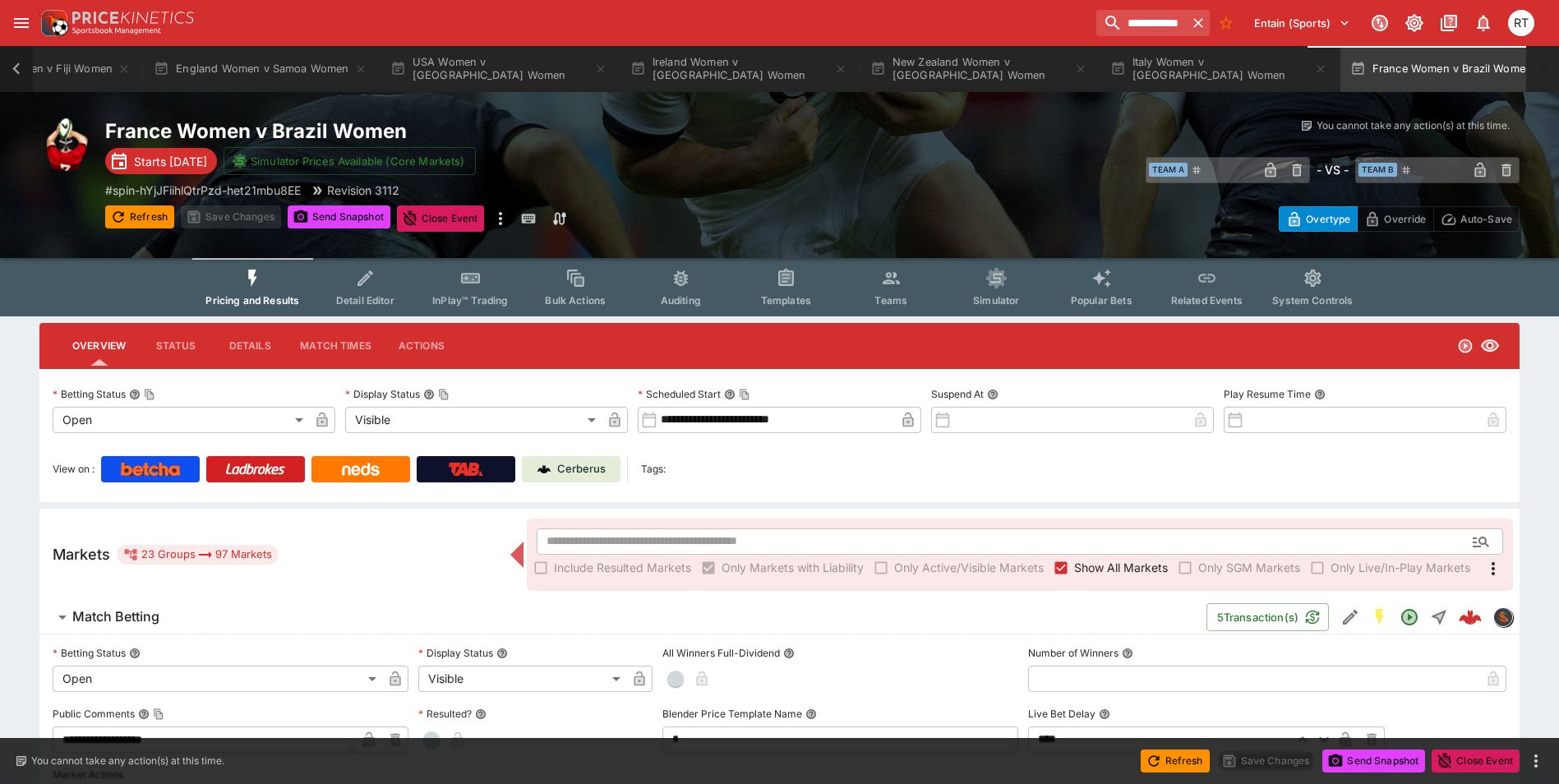
click at [13, 70] on icon at bounding box center [16, 69] width 23 height 23
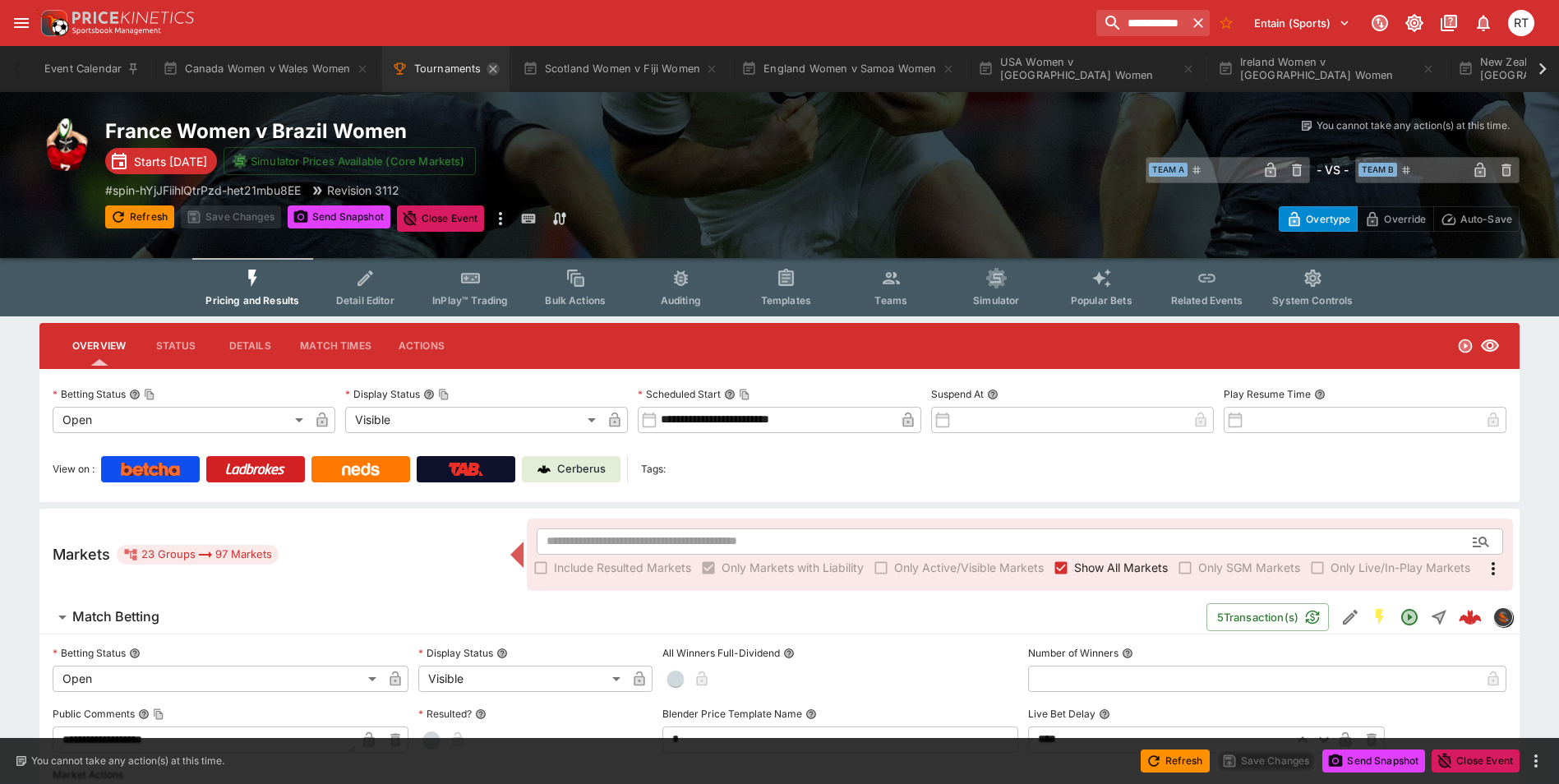
click at [490, 72] on icon "Tournaments" at bounding box center [492, 69] width 13 height 13
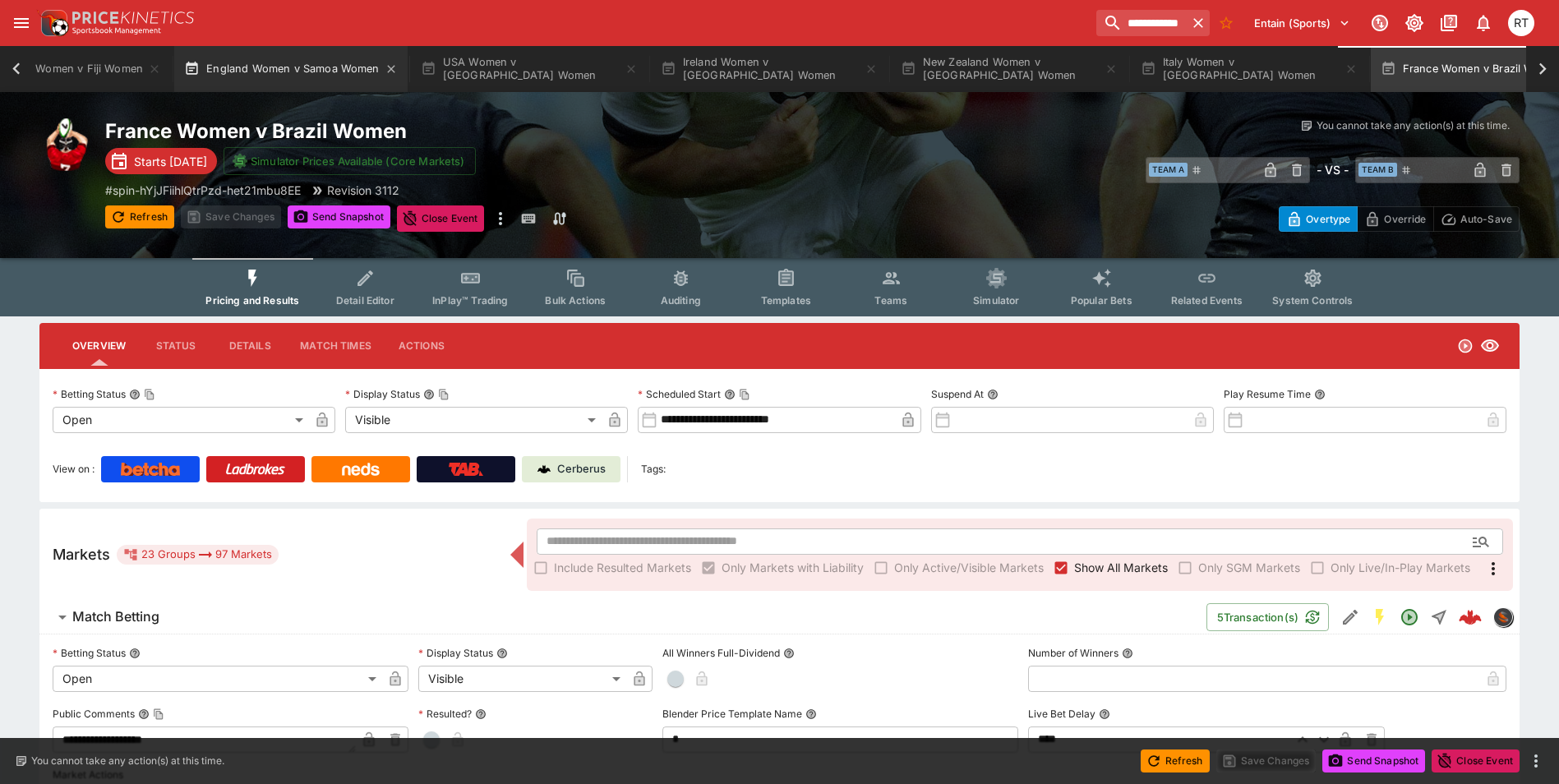
scroll to position [0, 457]
click at [18, 66] on icon at bounding box center [16, 69] width 23 height 23
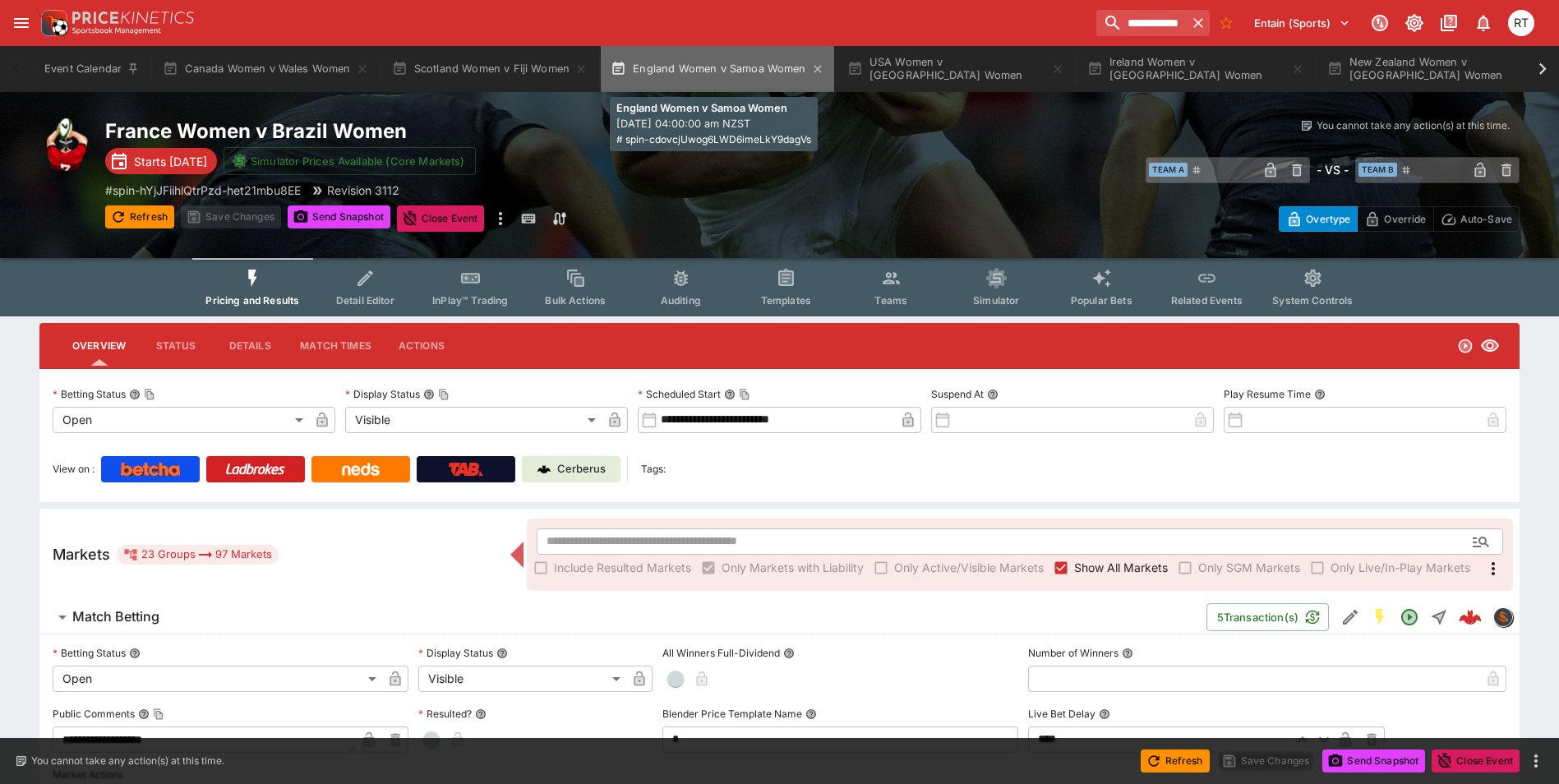
click at [722, 77] on button "England Women v Samoa Women" at bounding box center [718, 68] width 234 height 46
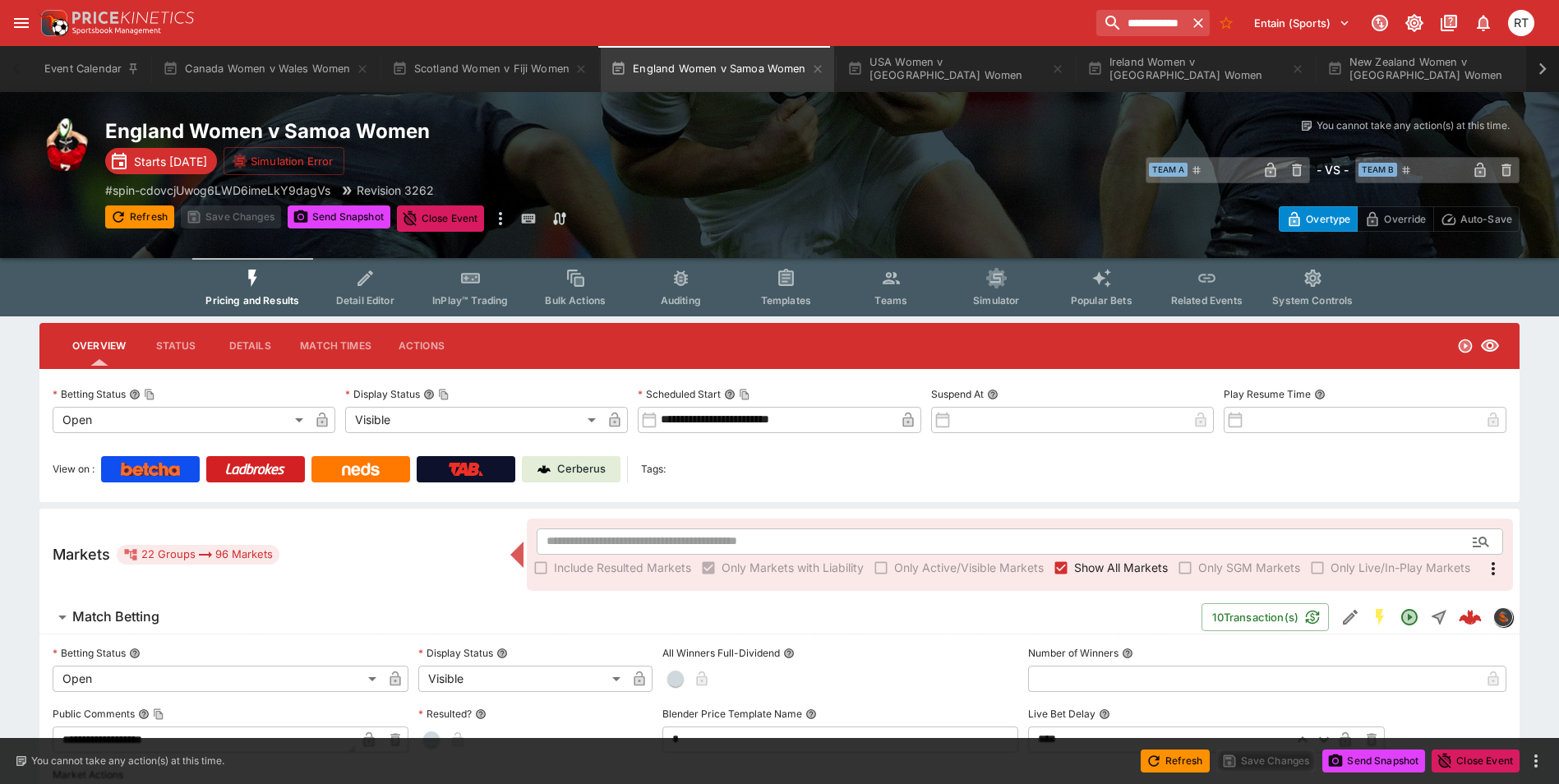
click at [1545, 68] on icon at bounding box center [1543, 68] width 7 height 12
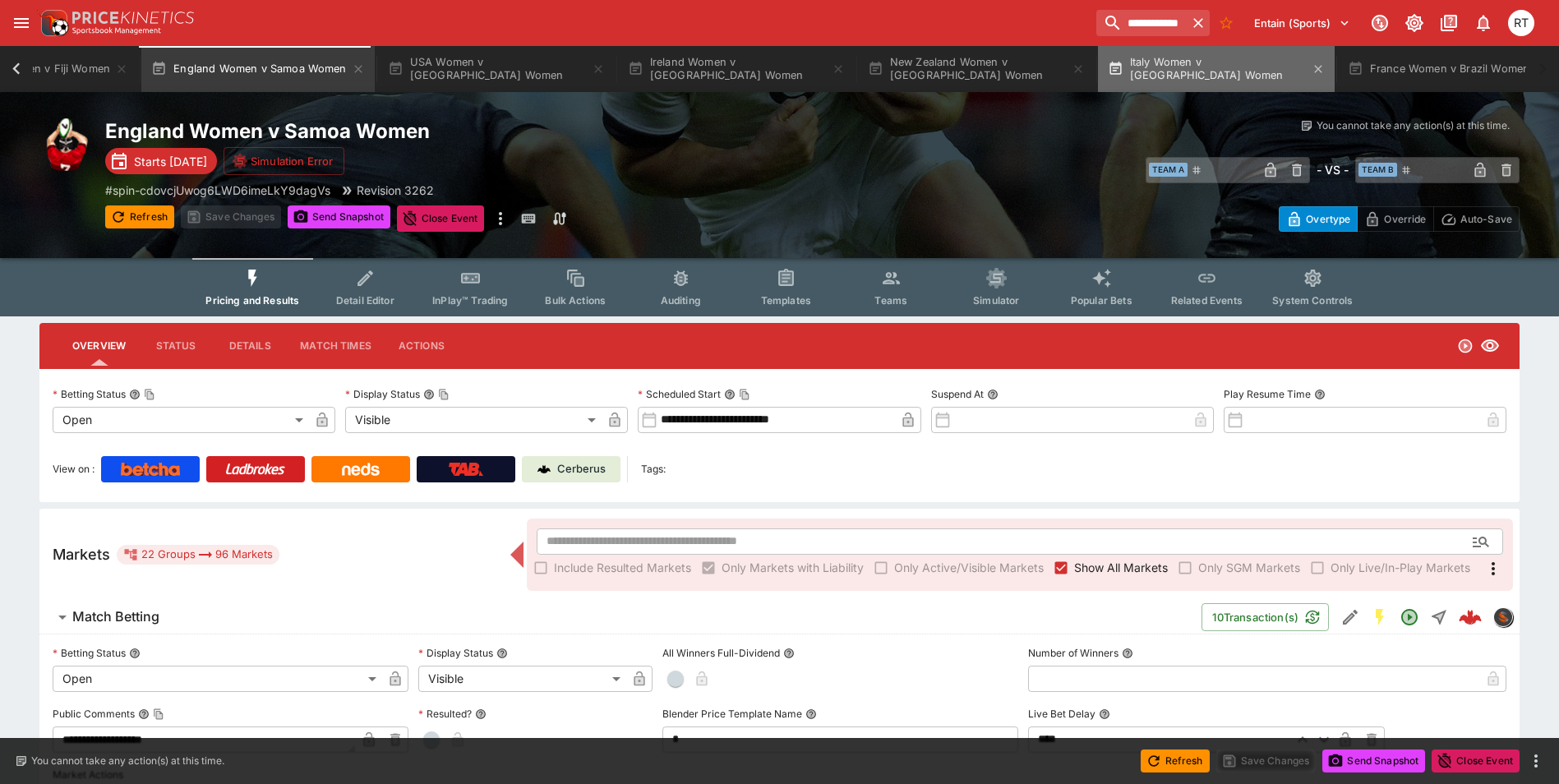
click at [1185, 67] on button "Italy Women v [GEOGRAPHIC_DATA] Women" at bounding box center [1216, 68] width 236 height 46
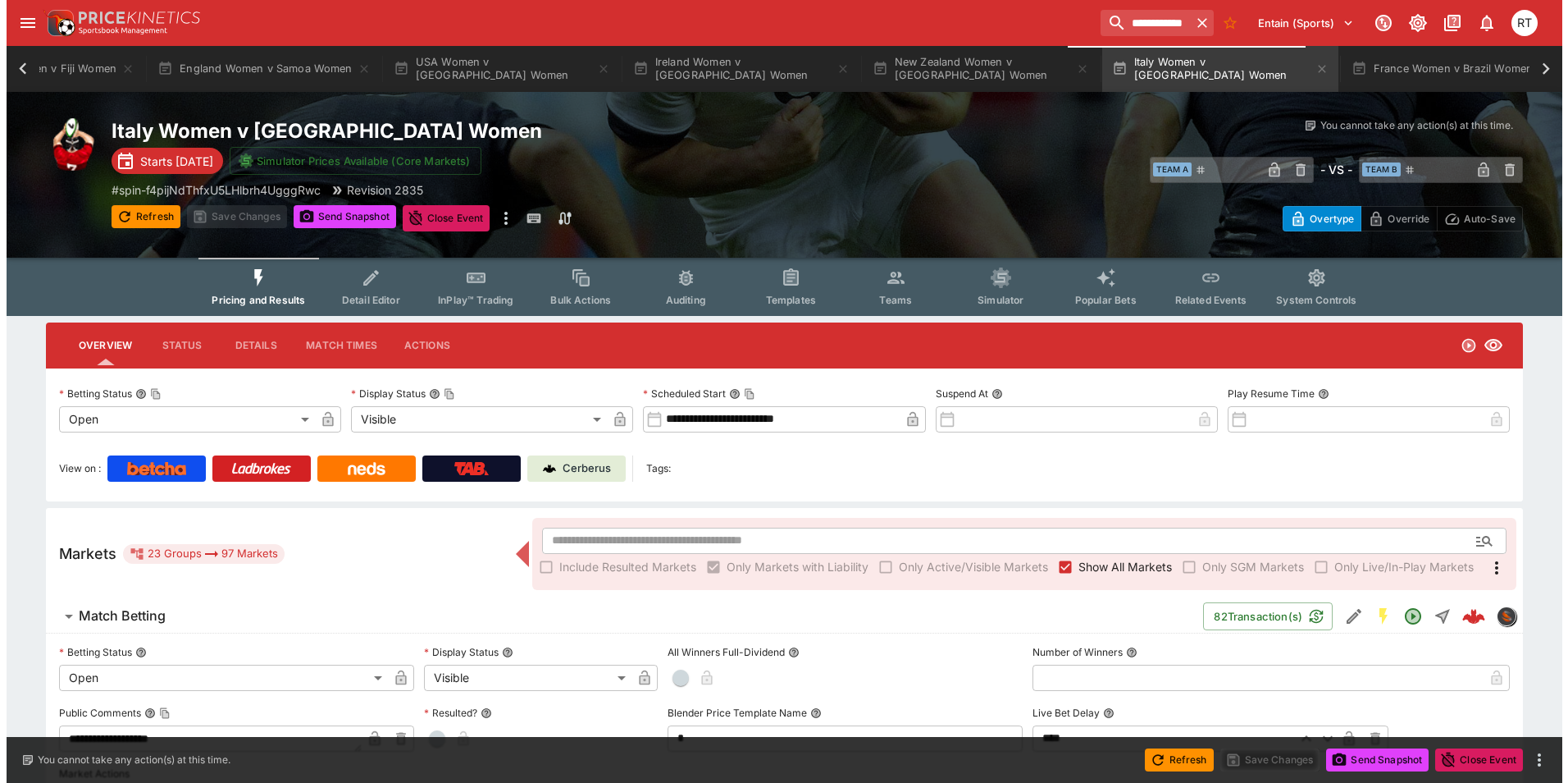
scroll to position [0, 446]
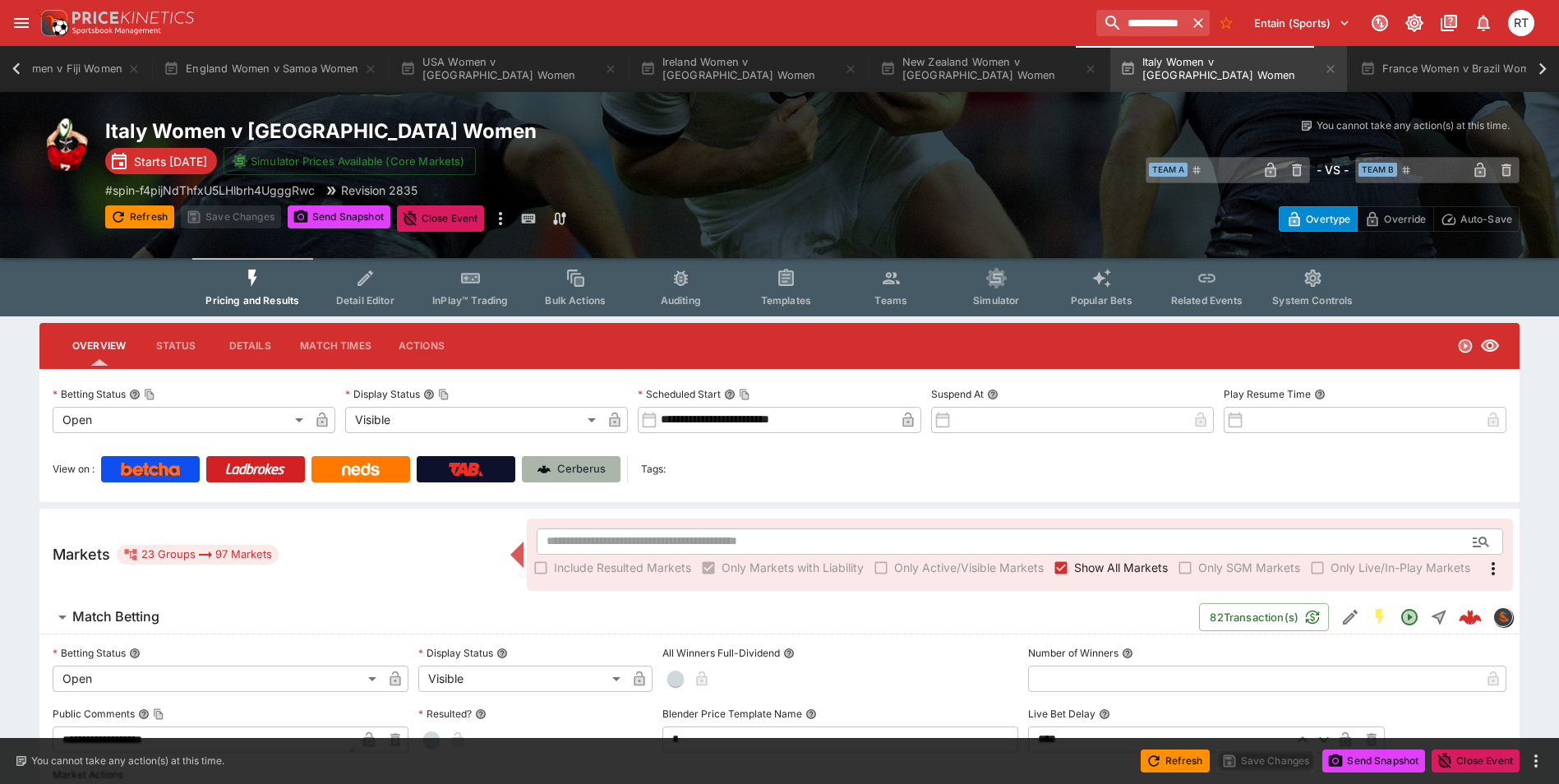
click at [576, 469] on p "Cerberus" at bounding box center [581, 469] width 49 height 16
type input "****"
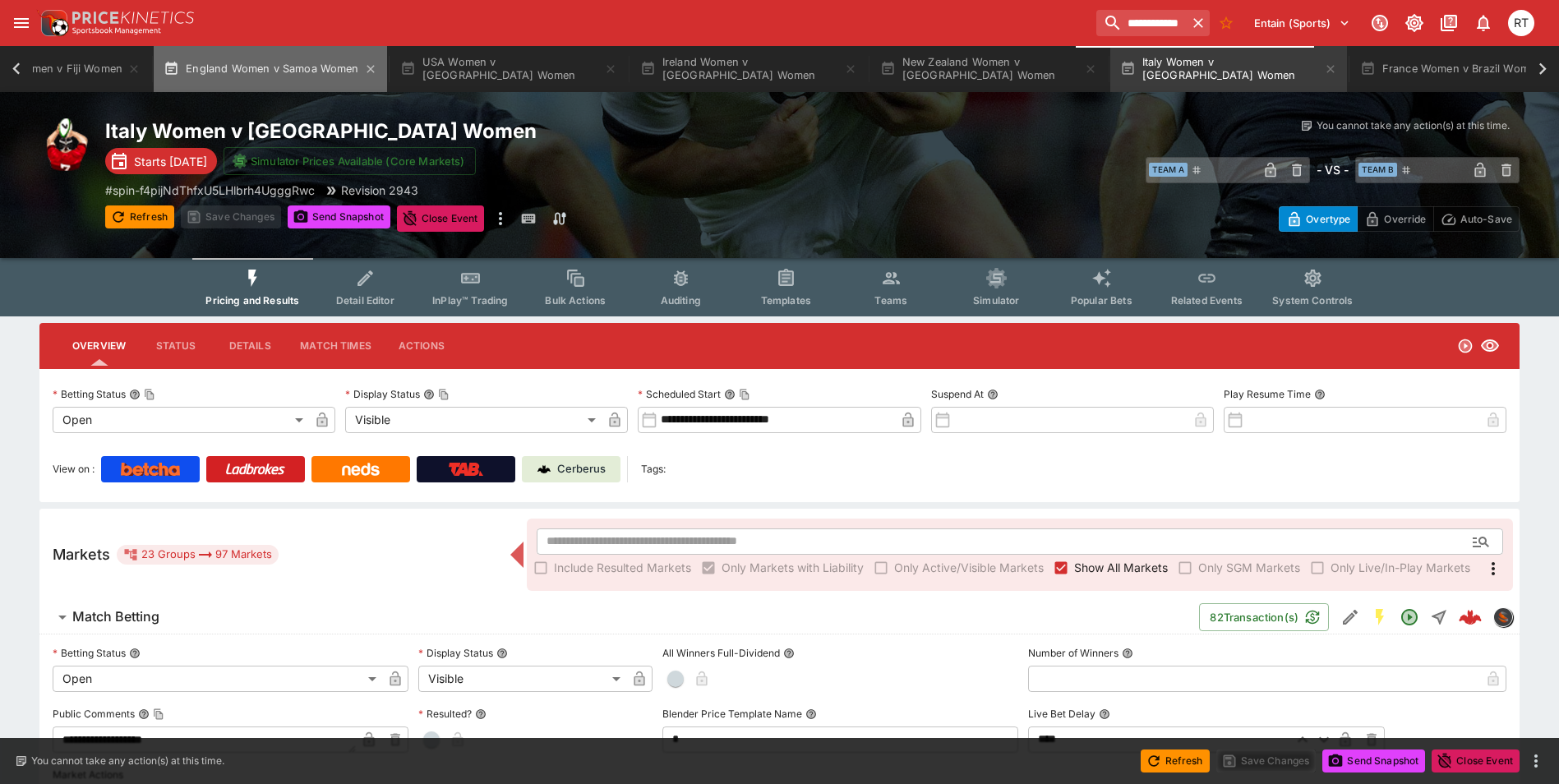
click at [302, 79] on button "England Women v Samoa Women" at bounding box center [270, 68] width 234 height 46
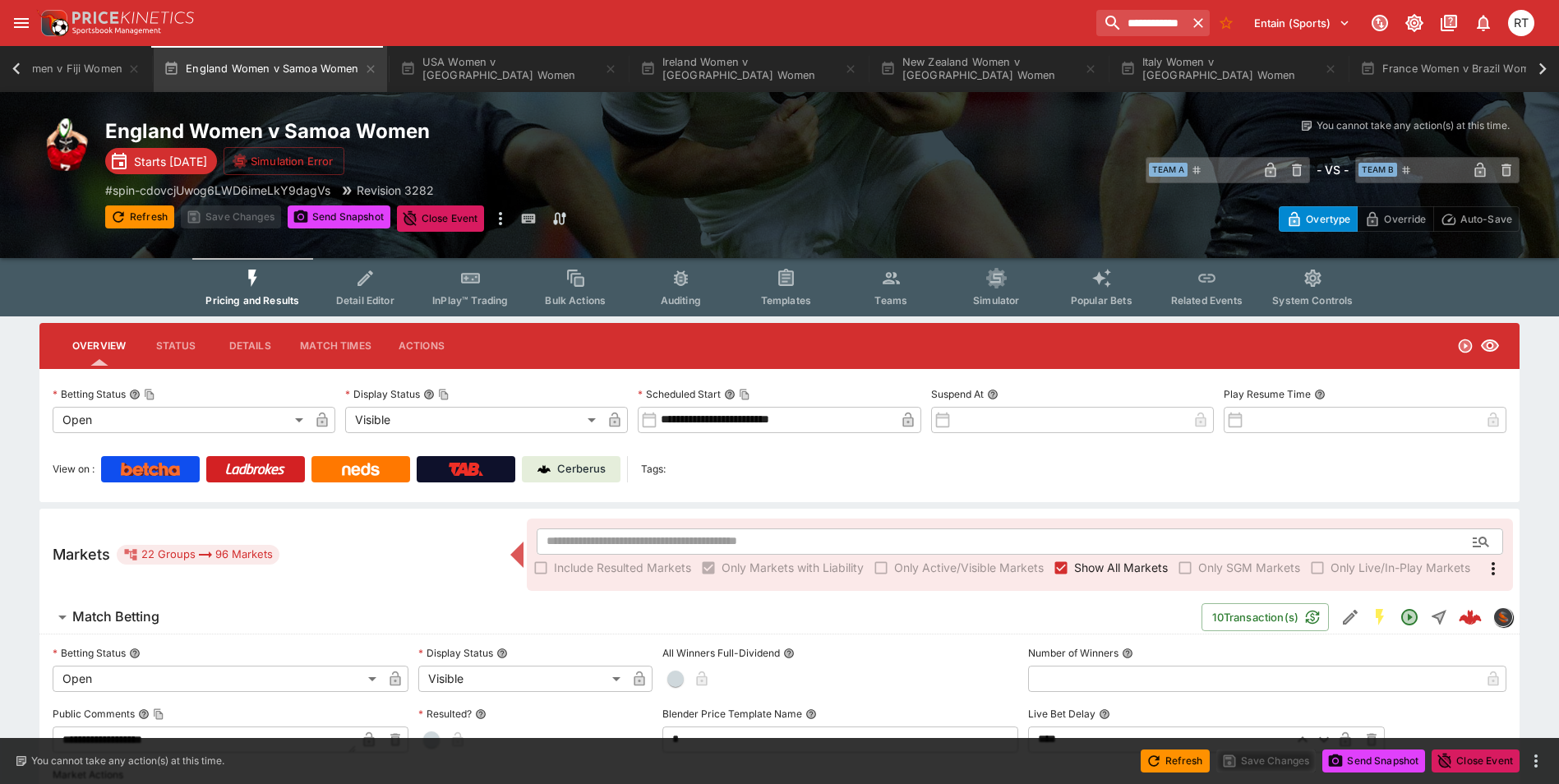
click at [584, 478] on link "Cerberus" at bounding box center [571, 469] width 99 height 26
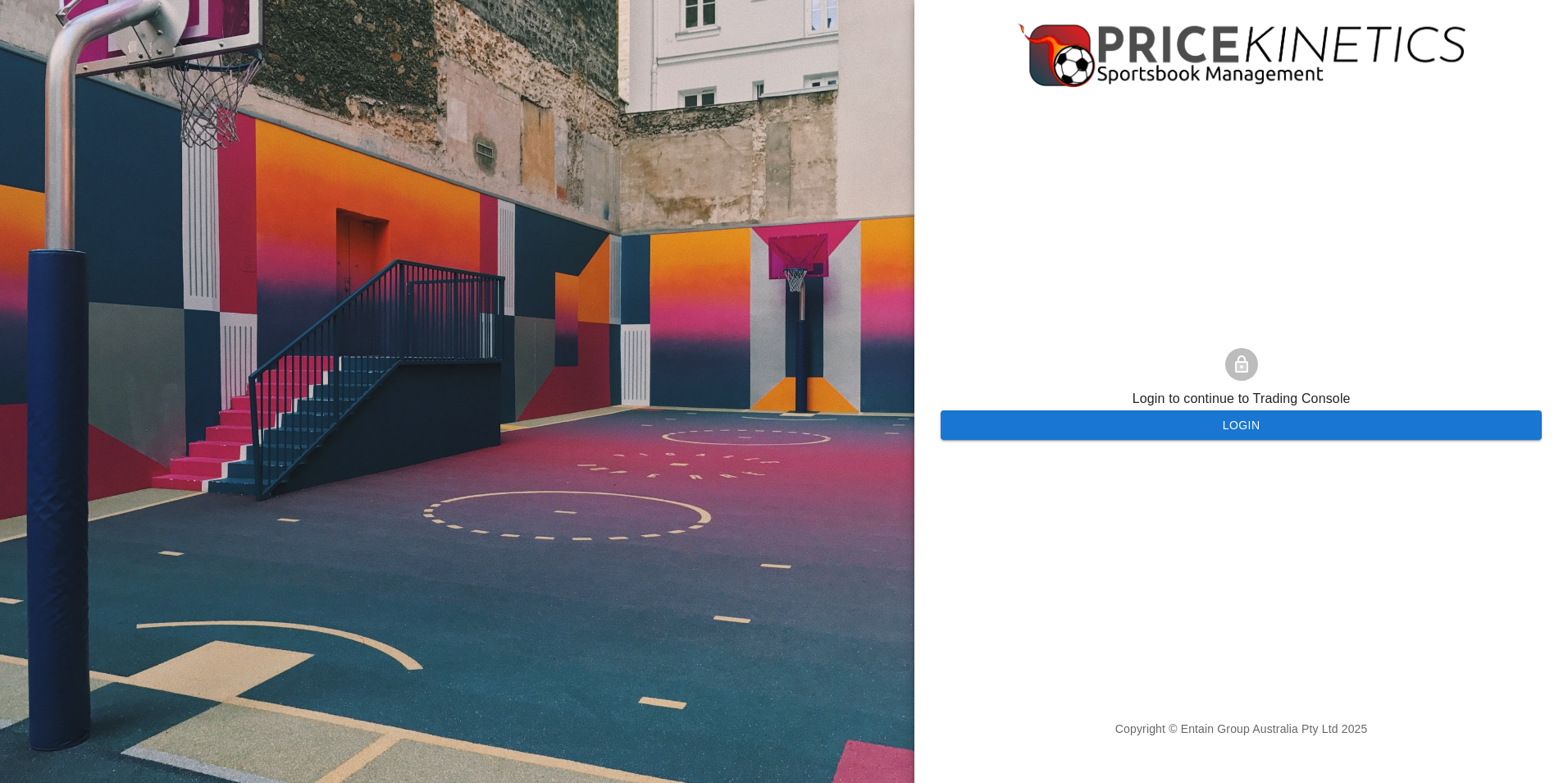
click at [1127, 423] on button "Login" at bounding box center [1241, 425] width 601 height 30
